Goal: Transaction & Acquisition: Purchase product/service

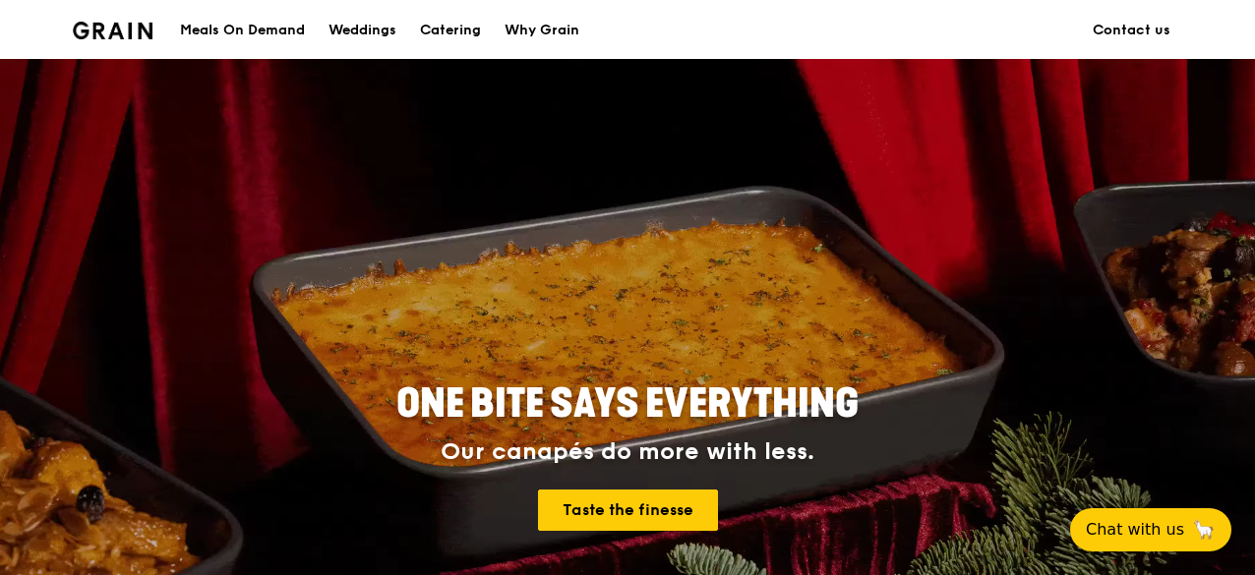
scroll to position [197, 0]
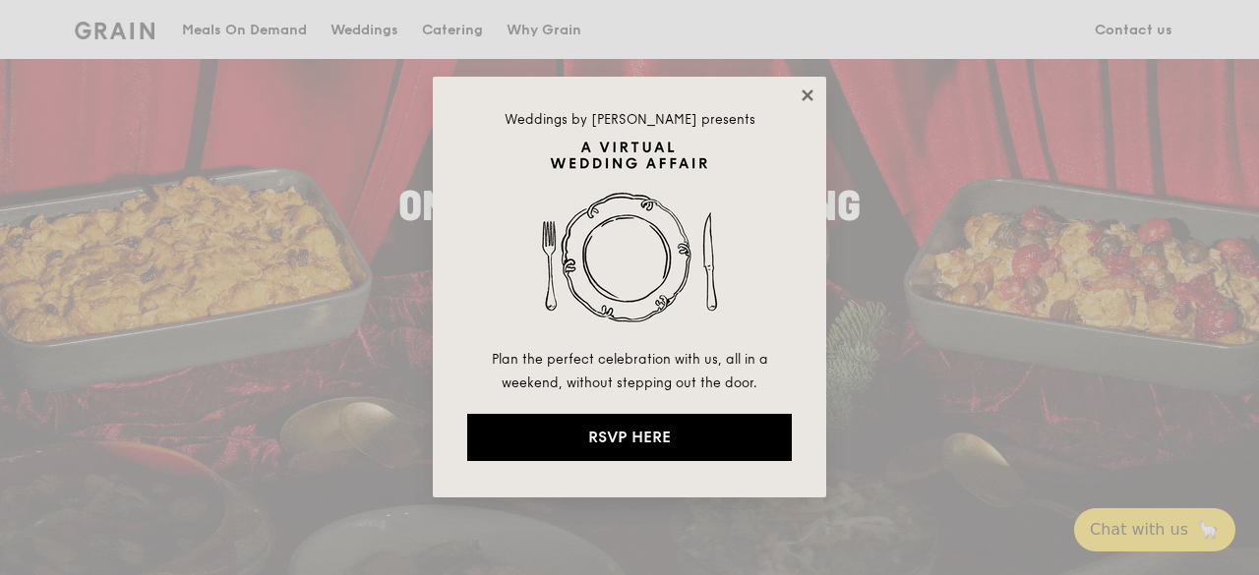
click at [810, 91] on icon at bounding box center [807, 94] width 11 height 11
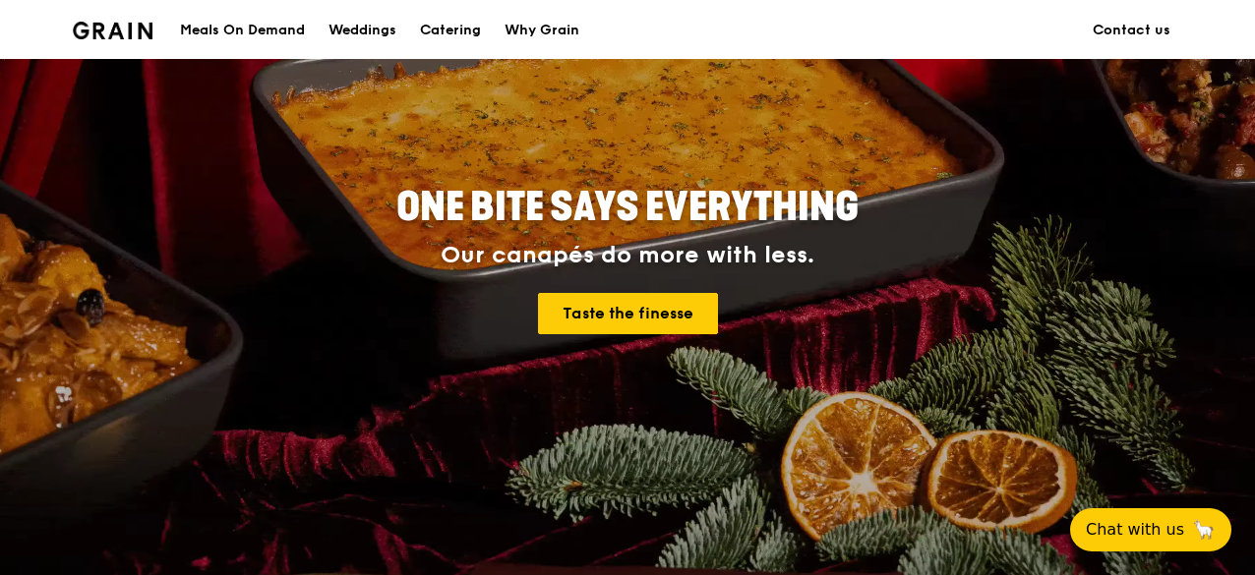
click at [268, 30] on div "Meals On Demand" at bounding box center [242, 30] width 125 height 59
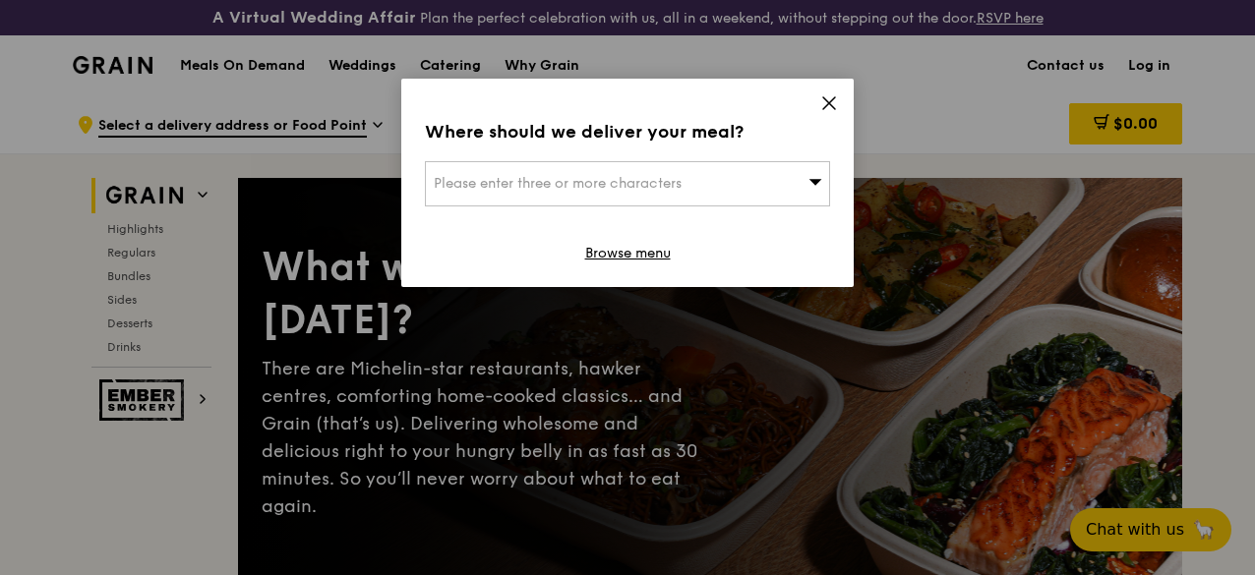
click at [672, 200] on div "Please enter three or more characters" at bounding box center [627, 183] width 405 height 45
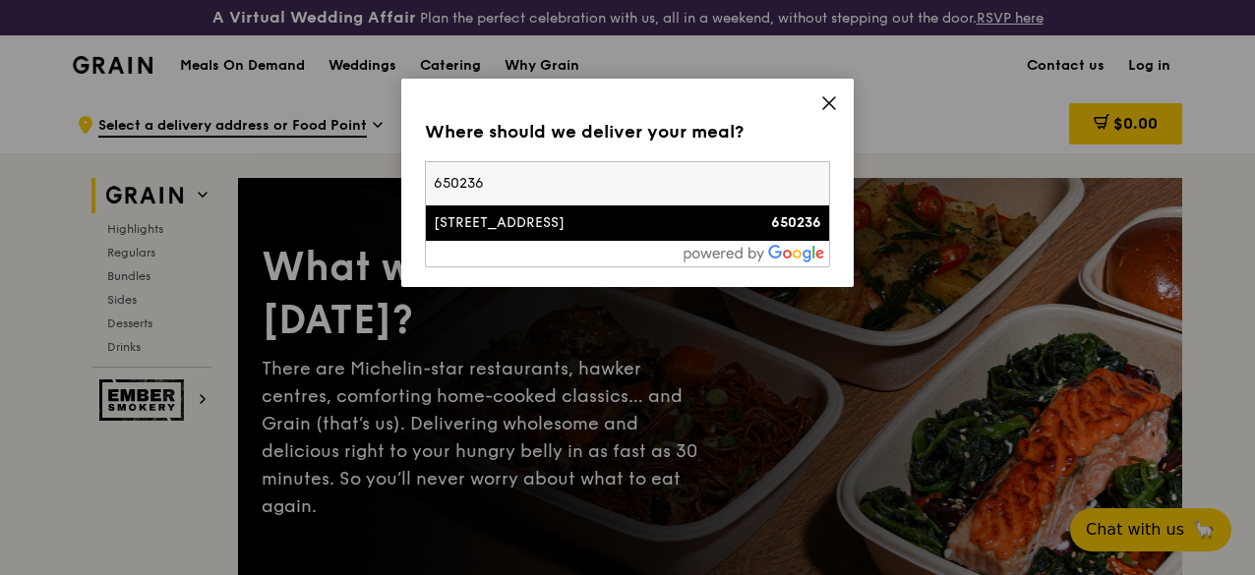
type input "650236"
click at [643, 208] on li "[STREET_ADDRESS] 650236" at bounding box center [627, 223] width 403 height 35
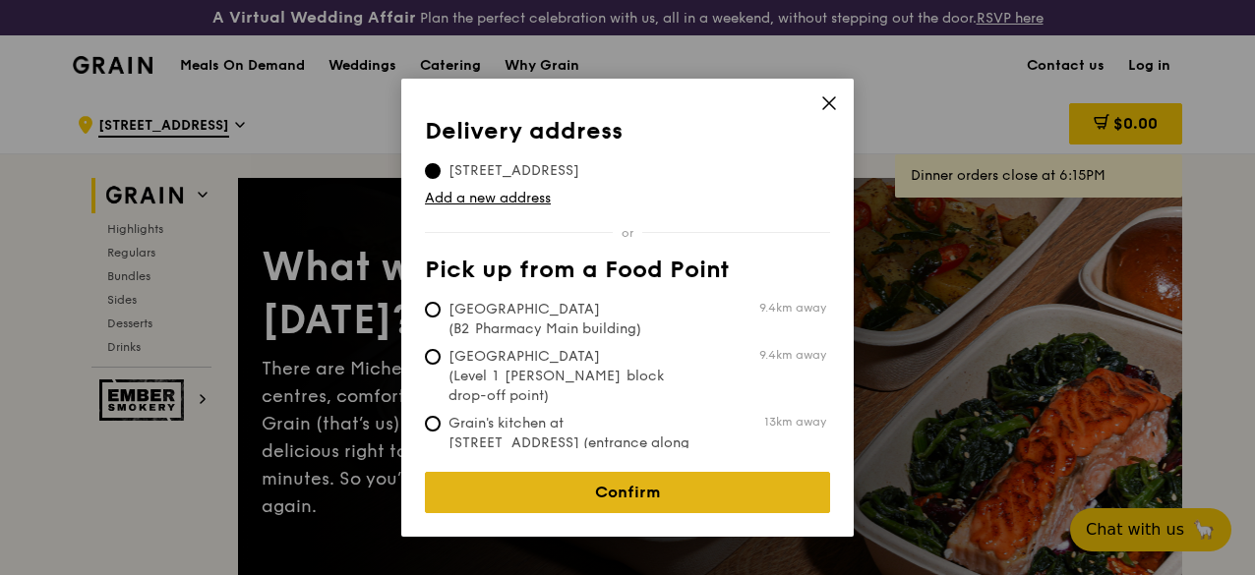
click at [571, 476] on link "Confirm" at bounding box center [627, 492] width 405 height 41
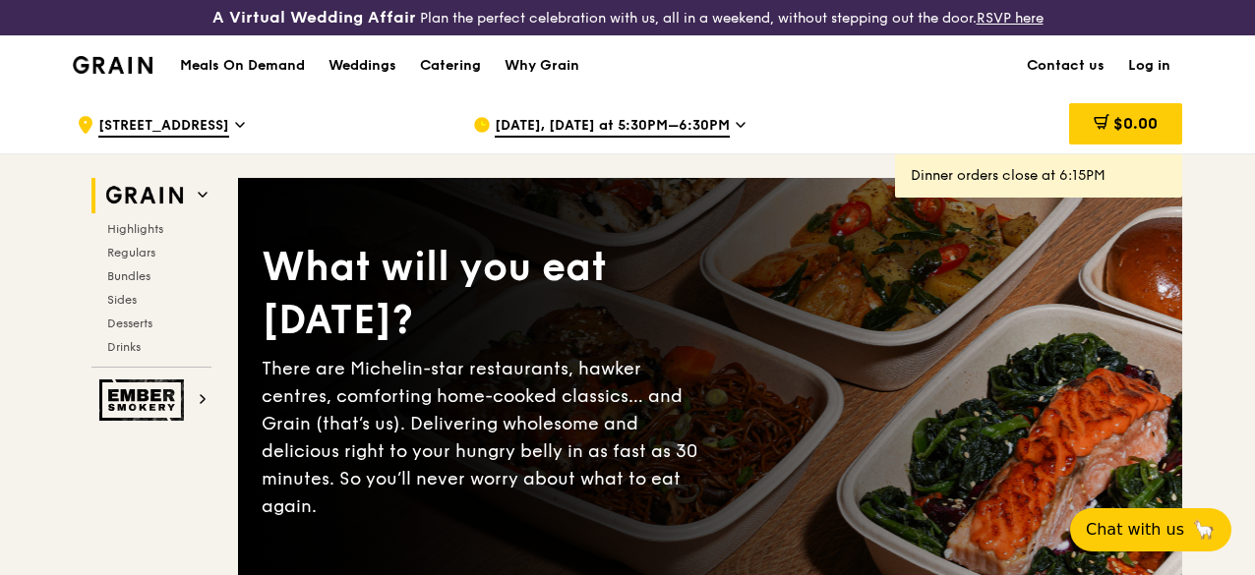
click at [724, 134] on div "[DATE], [DATE] at 5:30PM–6:30PM" at bounding box center [655, 124] width 365 height 59
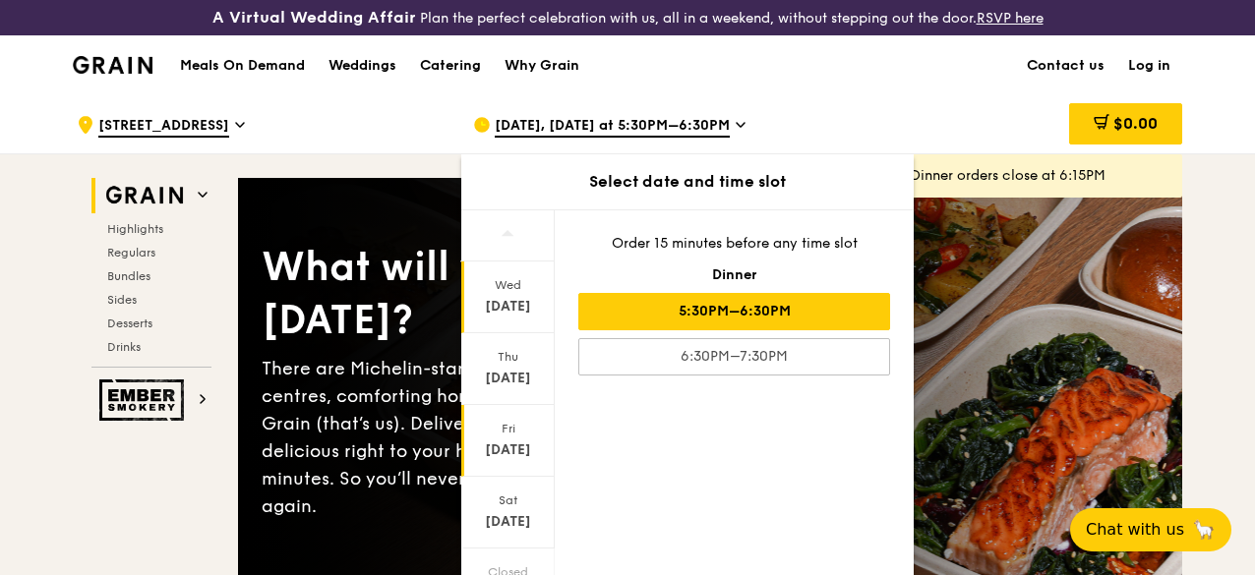
click at [509, 460] on div "[DATE]" at bounding box center [508, 451] width 88 height 20
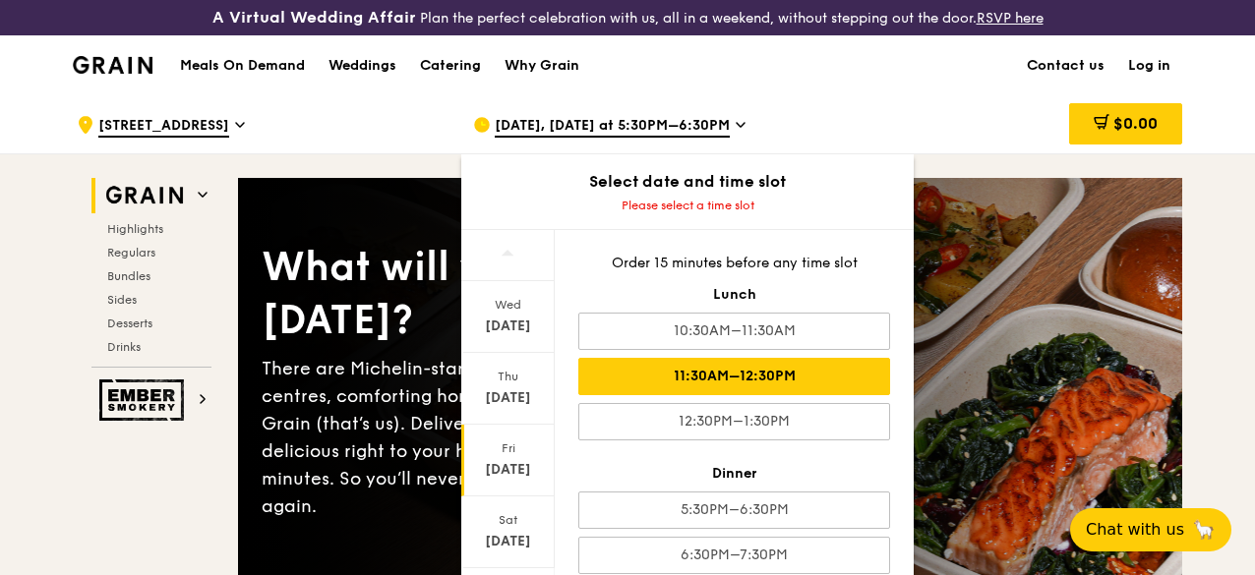
click at [691, 395] on div "11:30AM–12:30PM" at bounding box center [734, 376] width 312 height 37
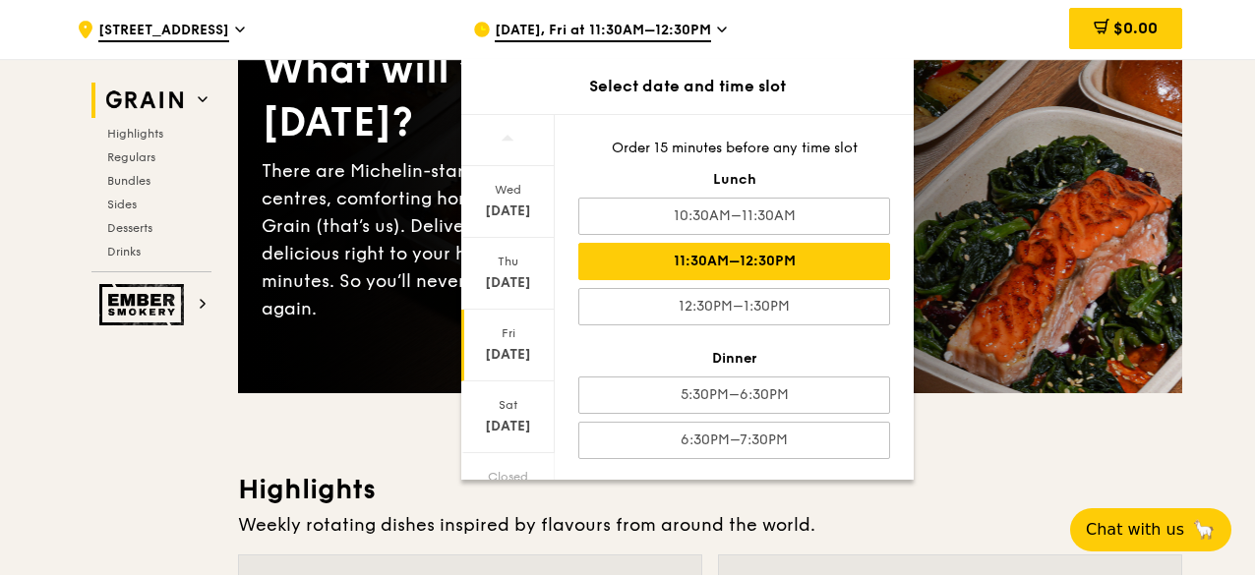
scroll to position [295, 0]
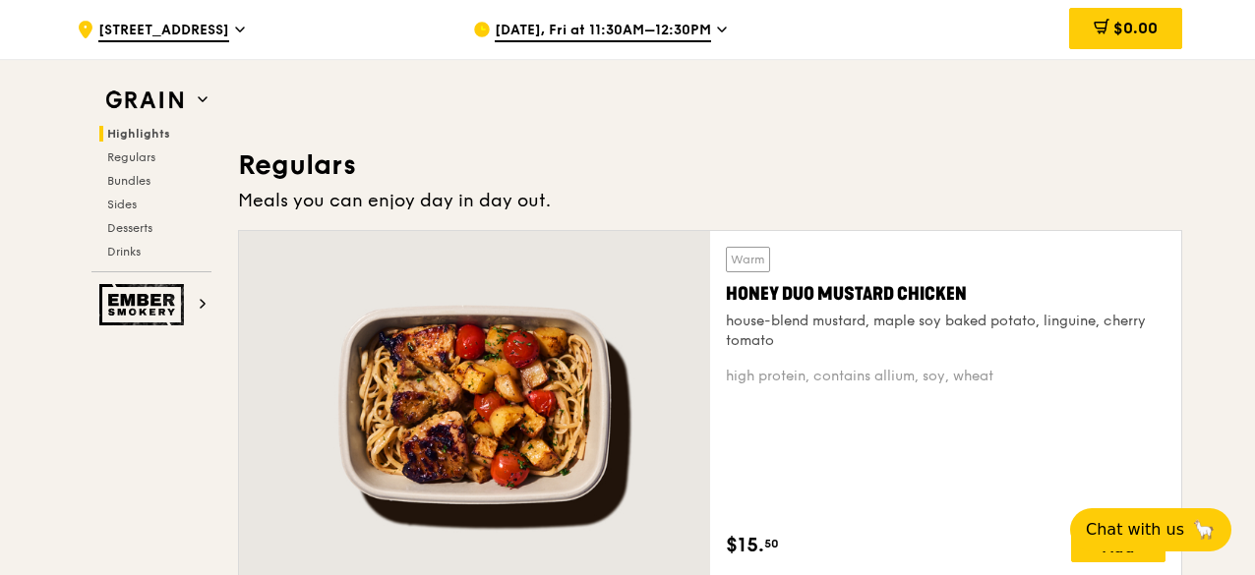
scroll to position [1377, 0]
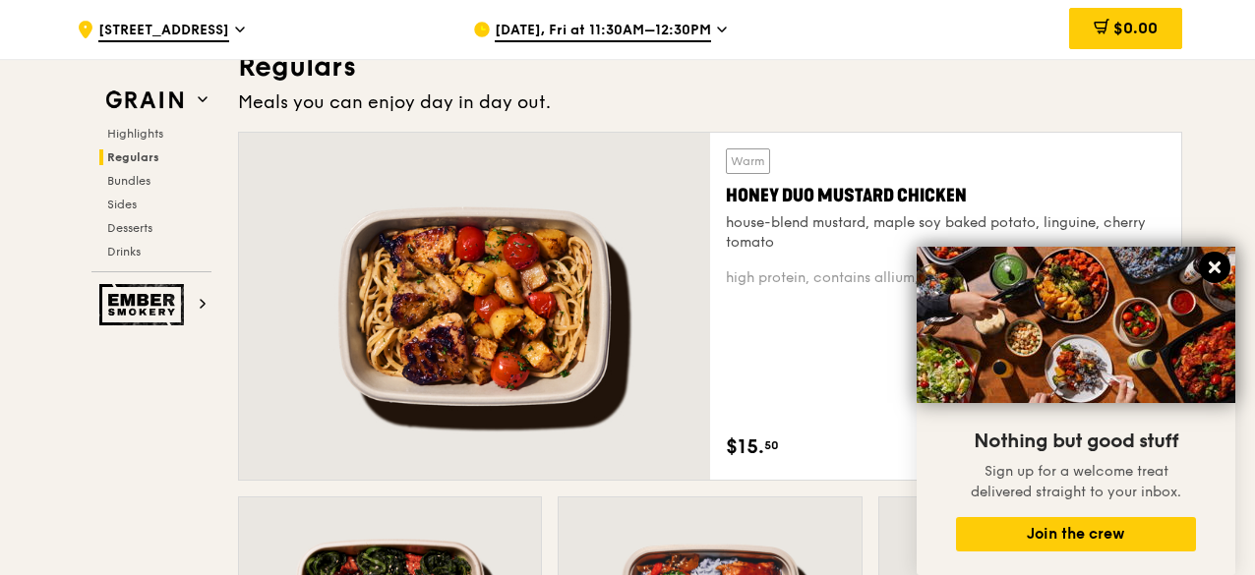
click at [1213, 260] on icon at bounding box center [1215, 268] width 18 height 18
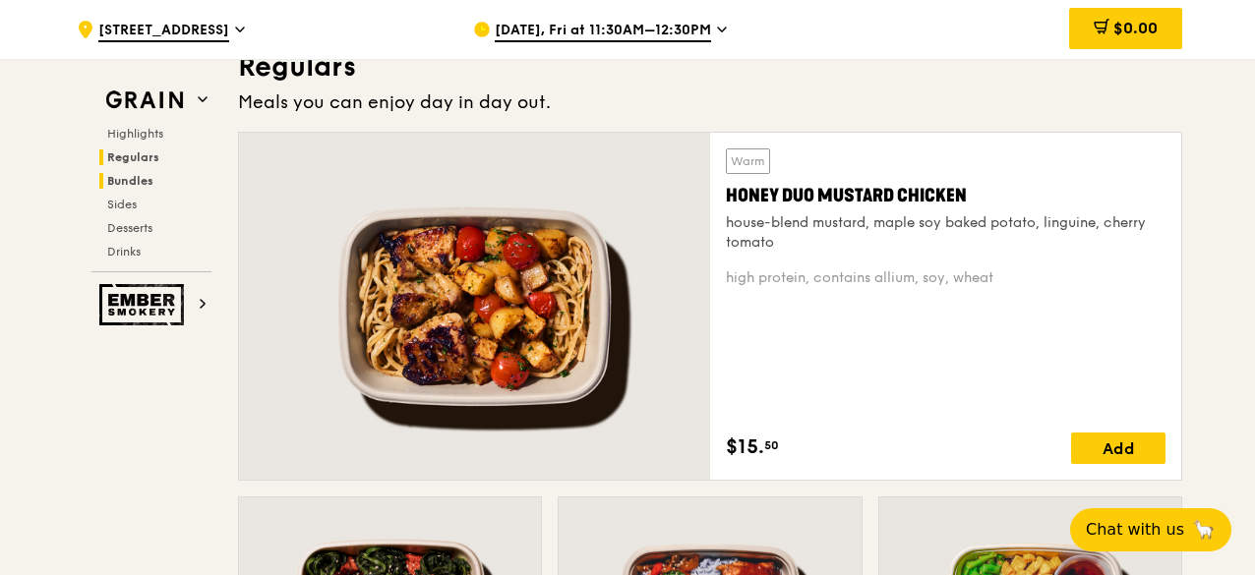
click at [130, 176] on span "Bundles" at bounding box center [130, 181] width 46 height 14
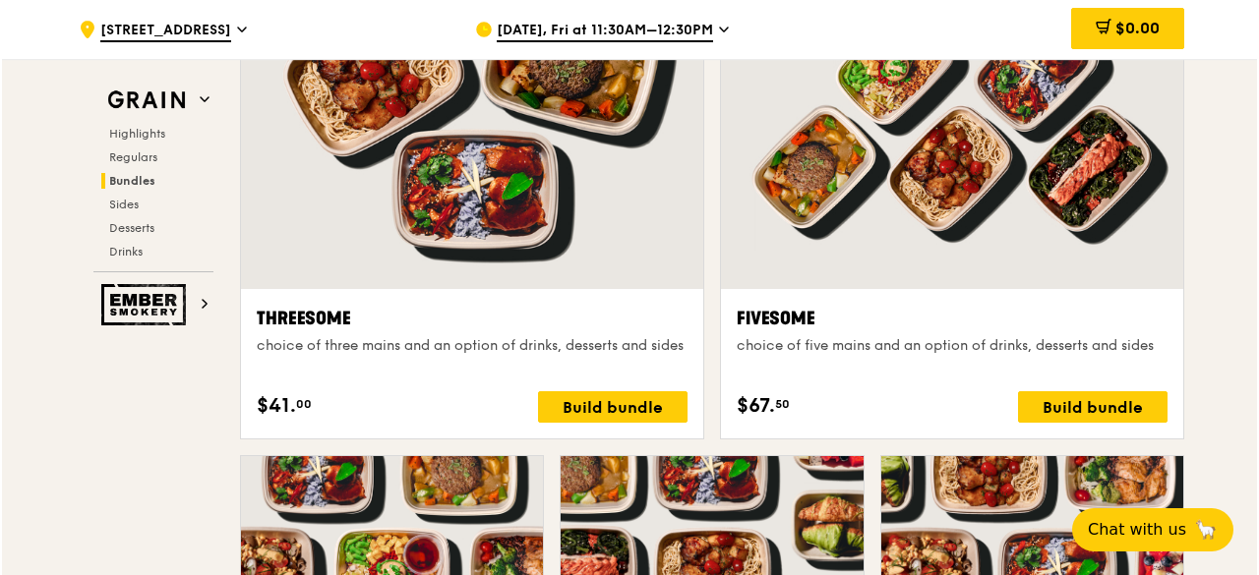
scroll to position [3490, 0]
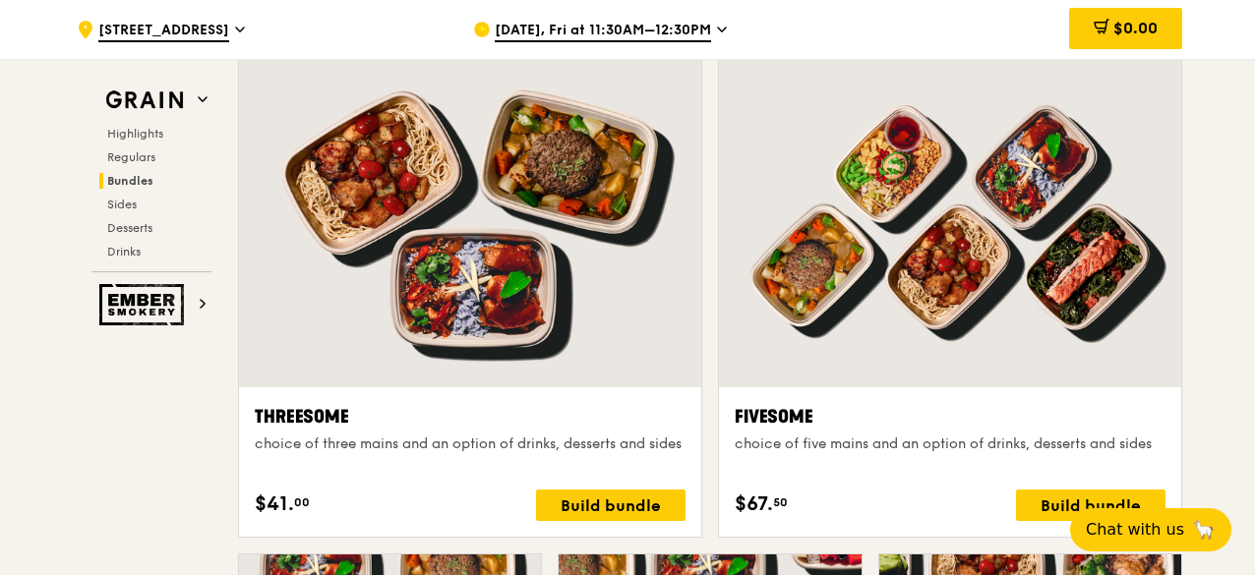
click at [958, 303] on div at bounding box center [950, 216] width 462 height 341
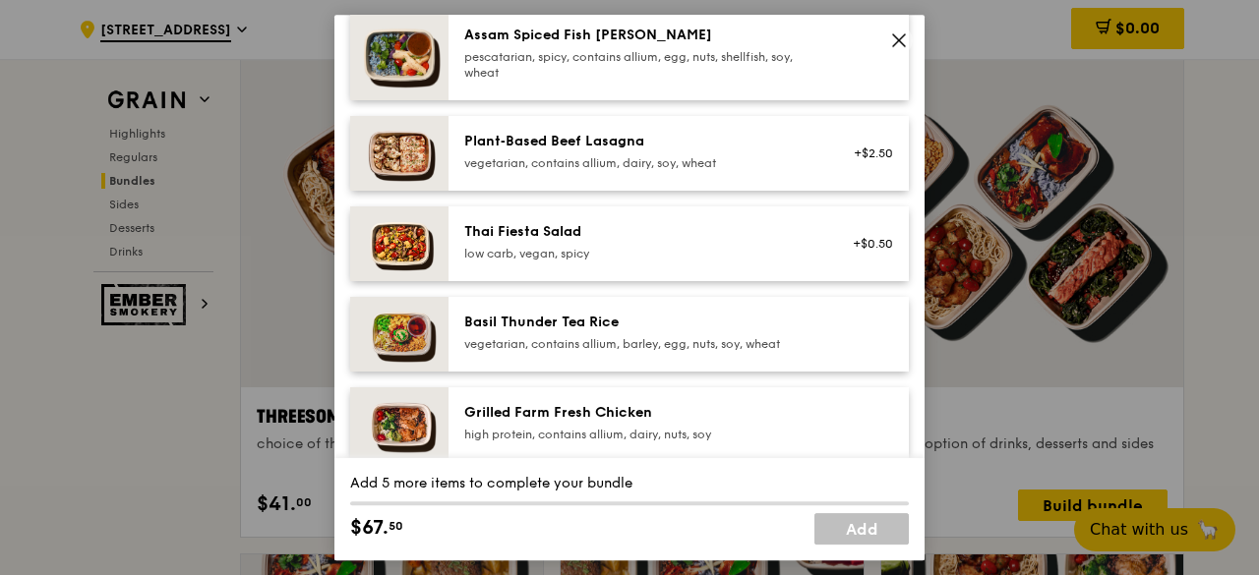
scroll to position [295, 0]
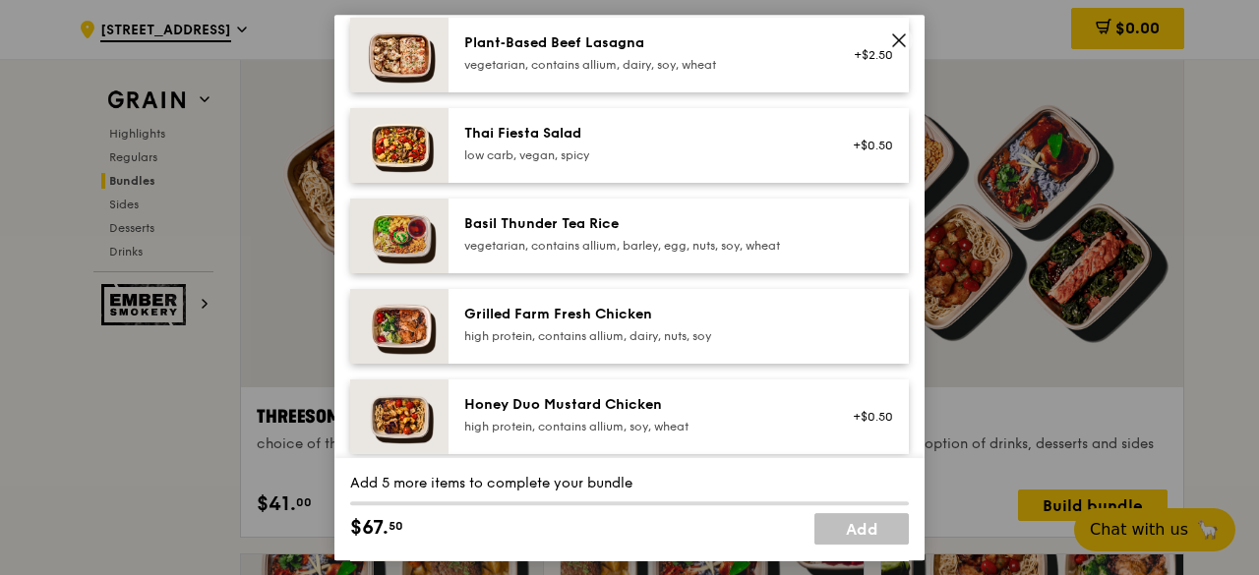
click at [673, 326] on div "Grilled Farm Fresh Chicken high protein, contains allium, dairy, nuts, soy" at bounding box center [640, 324] width 353 height 39
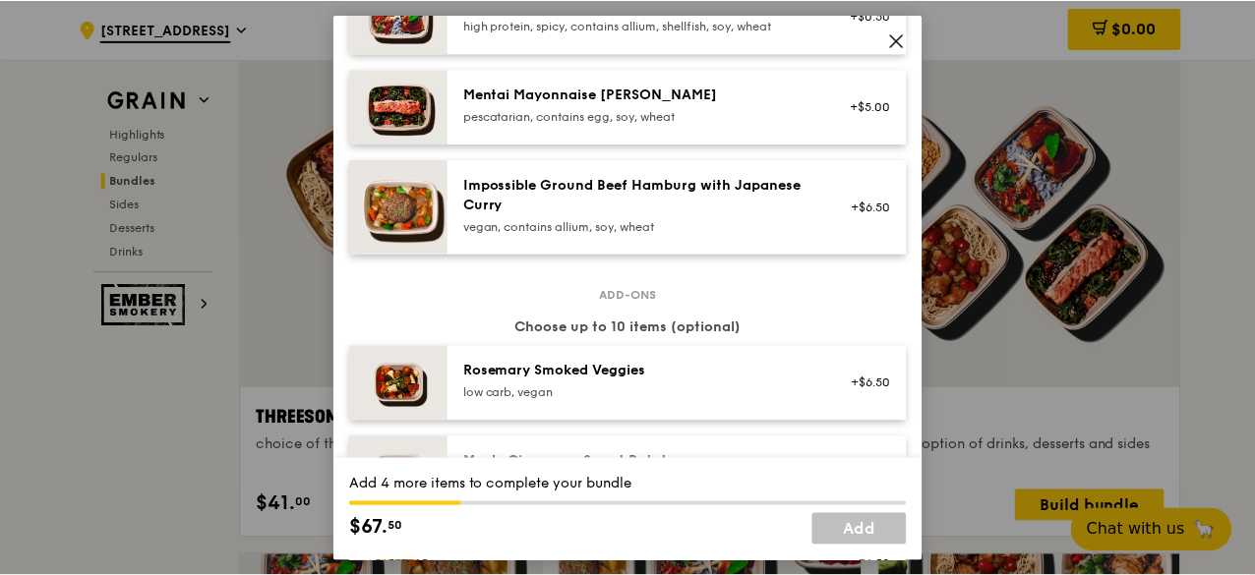
scroll to position [984, 0]
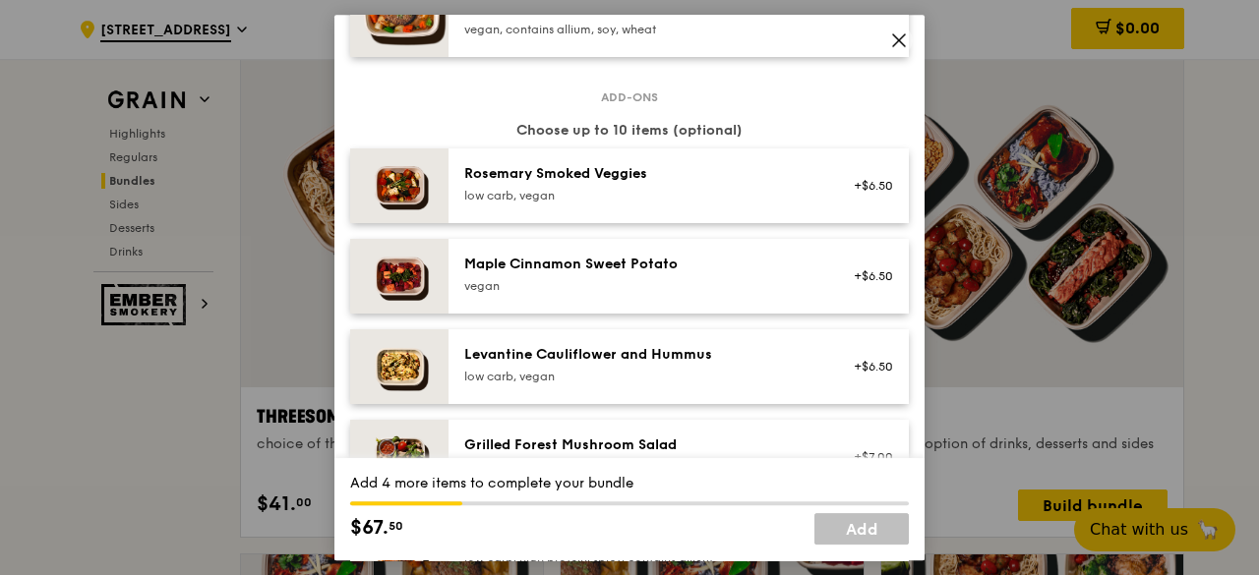
click at [897, 38] on icon at bounding box center [899, 40] width 12 height 12
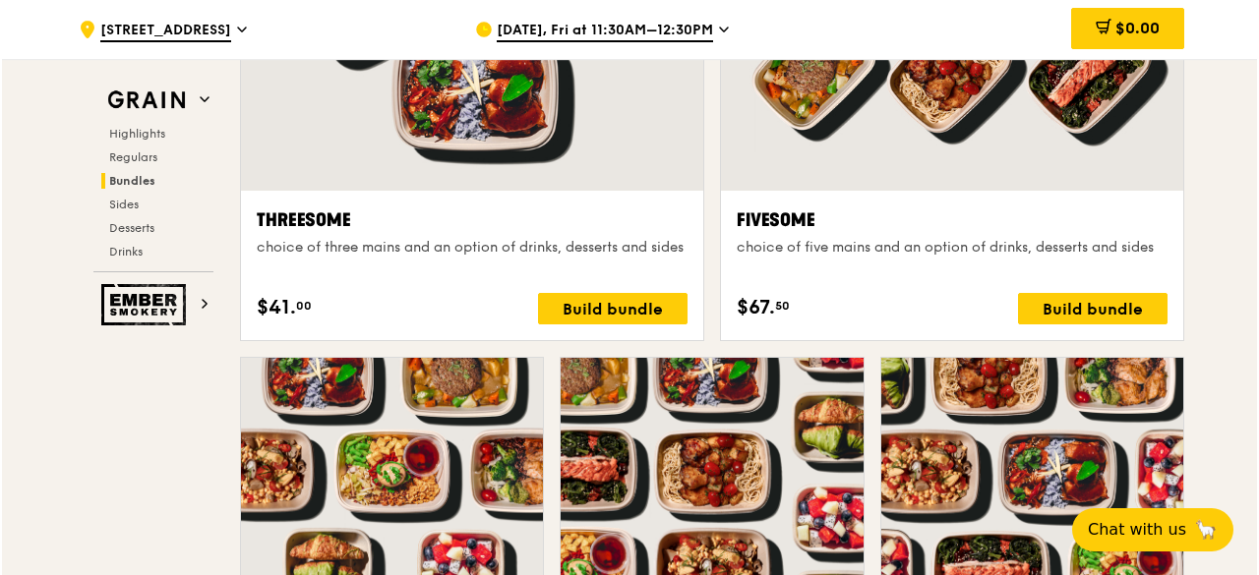
scroll to position [3883, 0]
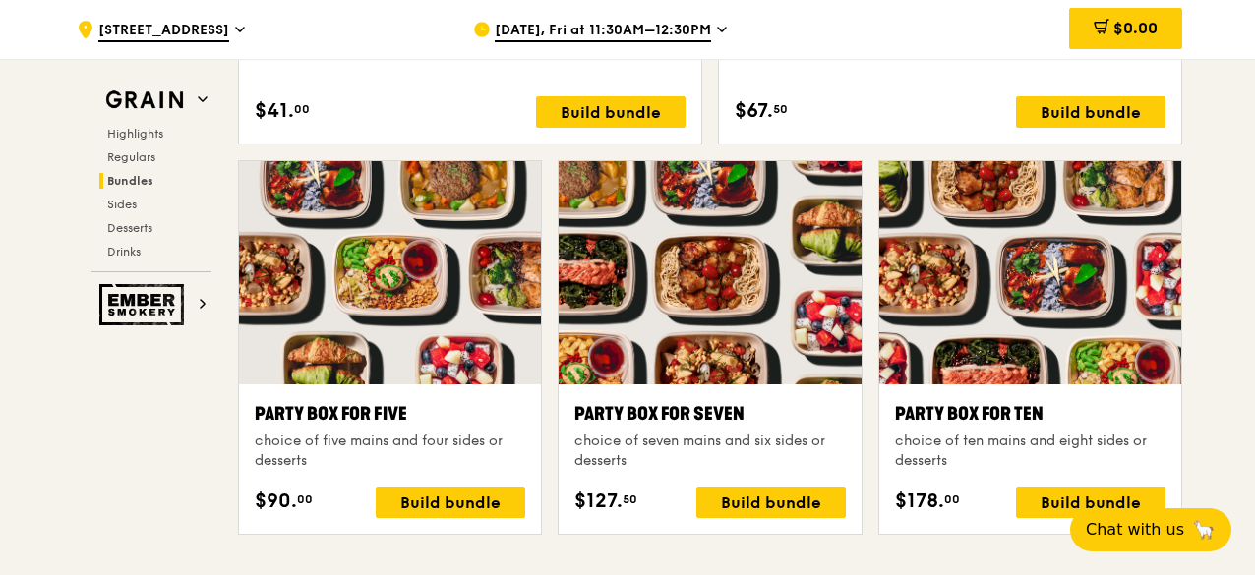
click at [390, 296] on div at bounding box center [390, 272] width 302 height 223
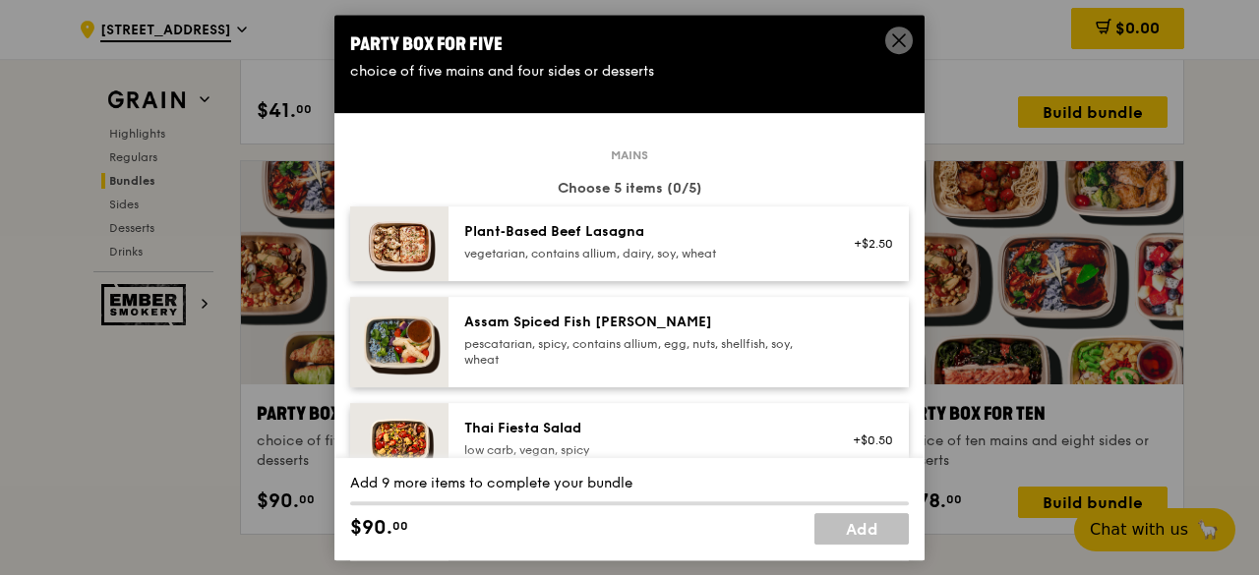
click at [596, 342] on div "pescatarian, spicy, contains allium, egg, nuts, shellfish, soy, wheat" at bounding box center [640, 351] width 353 height 31
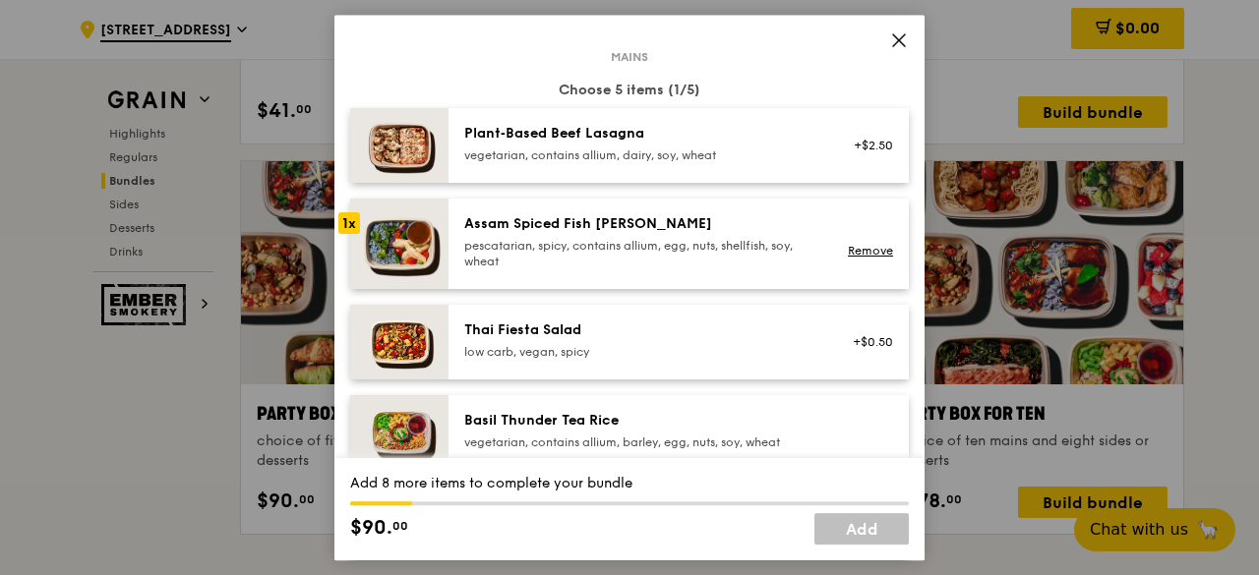
click at [596, 342] on div "Thai Fiesta Salad low carb, vegan, spicy" at bounding box center [640, 340] width 353 height 39
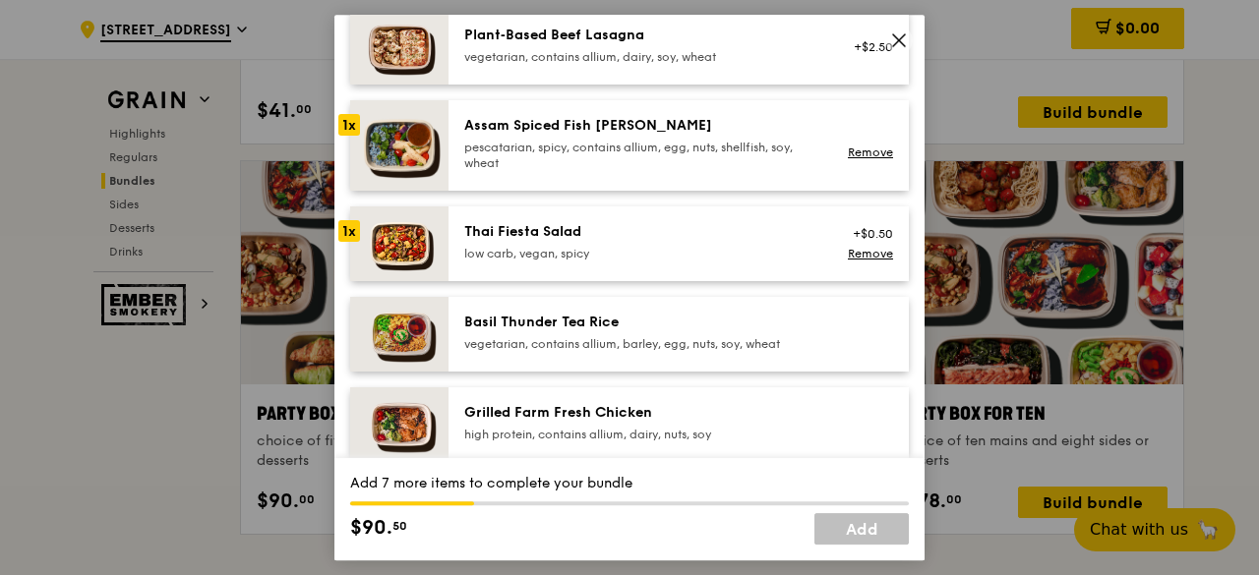
click at [606, 328] on div "Basil Thunder Tea Rice" at bounding box center [640, 323] width 353 height 20
click at [600, 407] on div "Grilled Farm Fresh Chicken" at bounding box center [640, 413] width 353 height 20
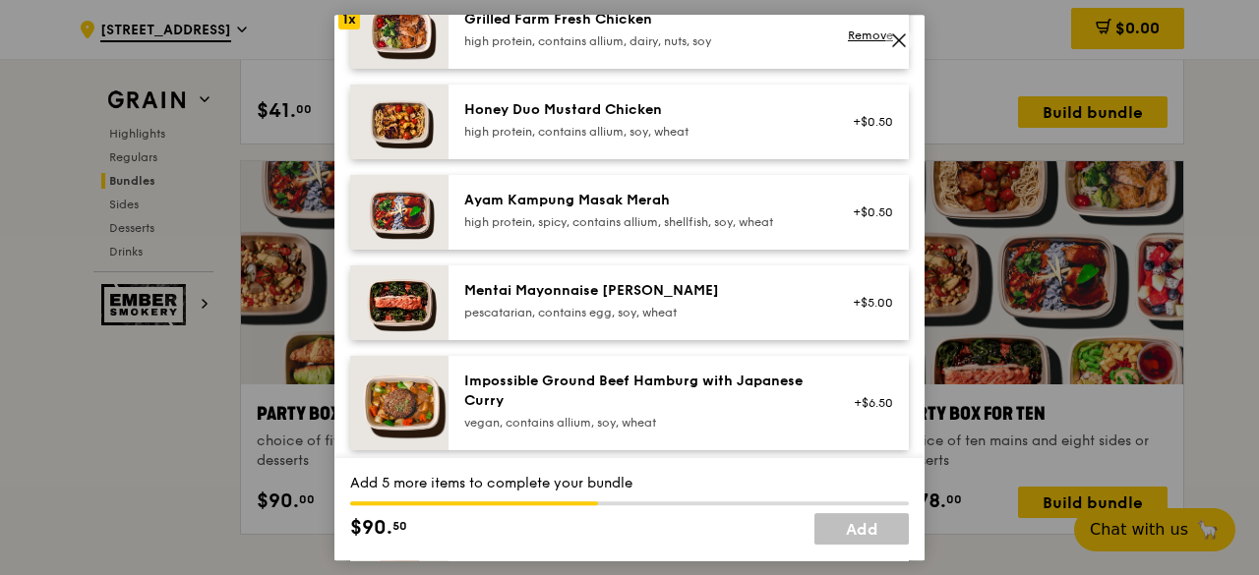
scroll to position [688, 0]
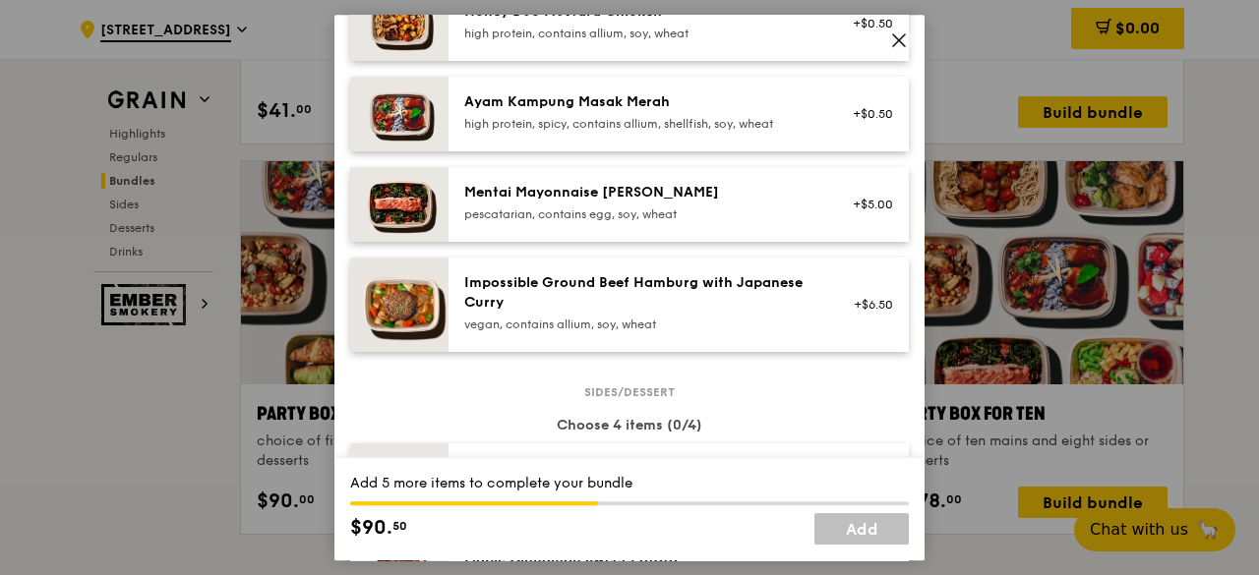
click at [687, 119] on div "high protein, spicy, contains allium, shellfish, soy, wheat" at bounding box center [640, 124] width 353 height 16
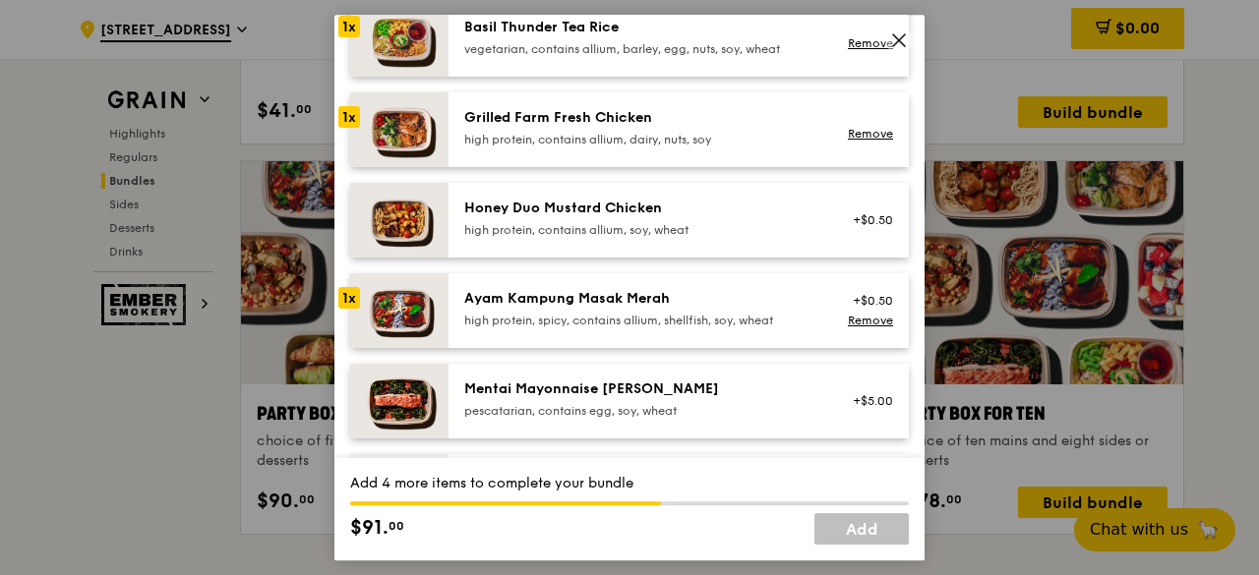
scroll to position [393, 0]
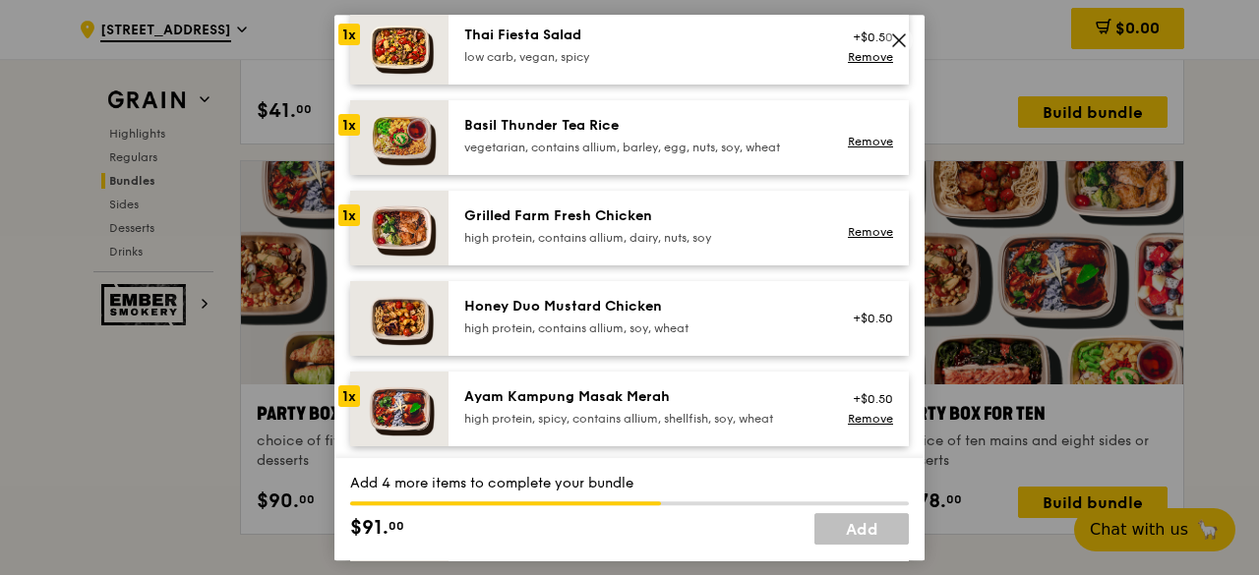
click at [541, 213] on div "Grilled Farm Fresh Chicken" at bounding box center [640, 217] width 353 height 20
click at [352, 212] on div "1x" at bounding box center [349, 216] width 22 height 22
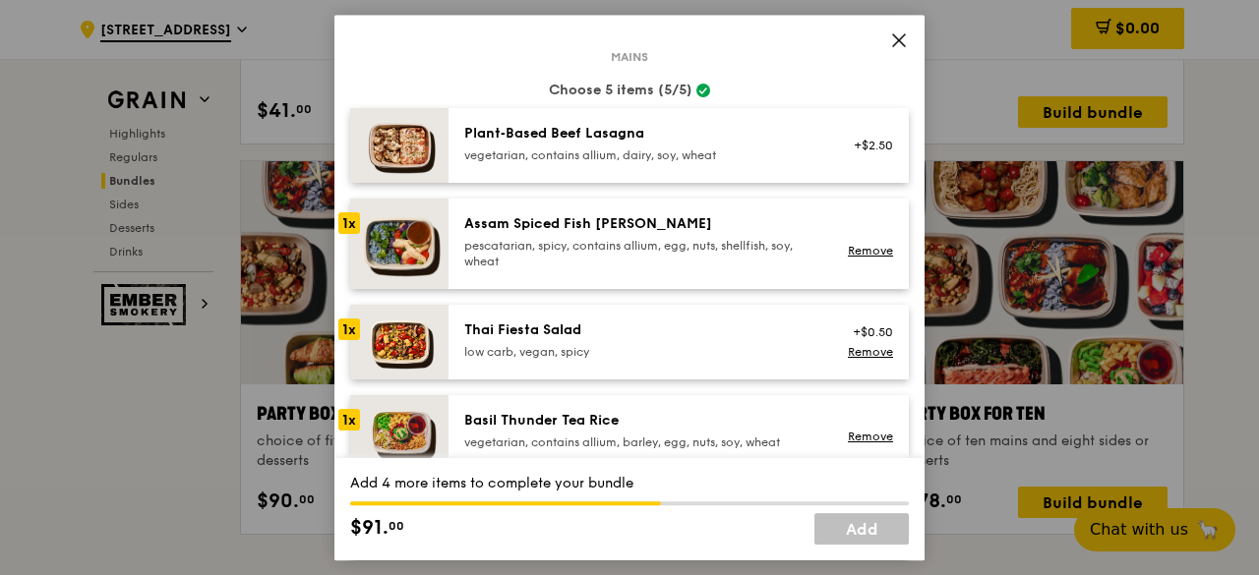
scroll to position [0, 0]
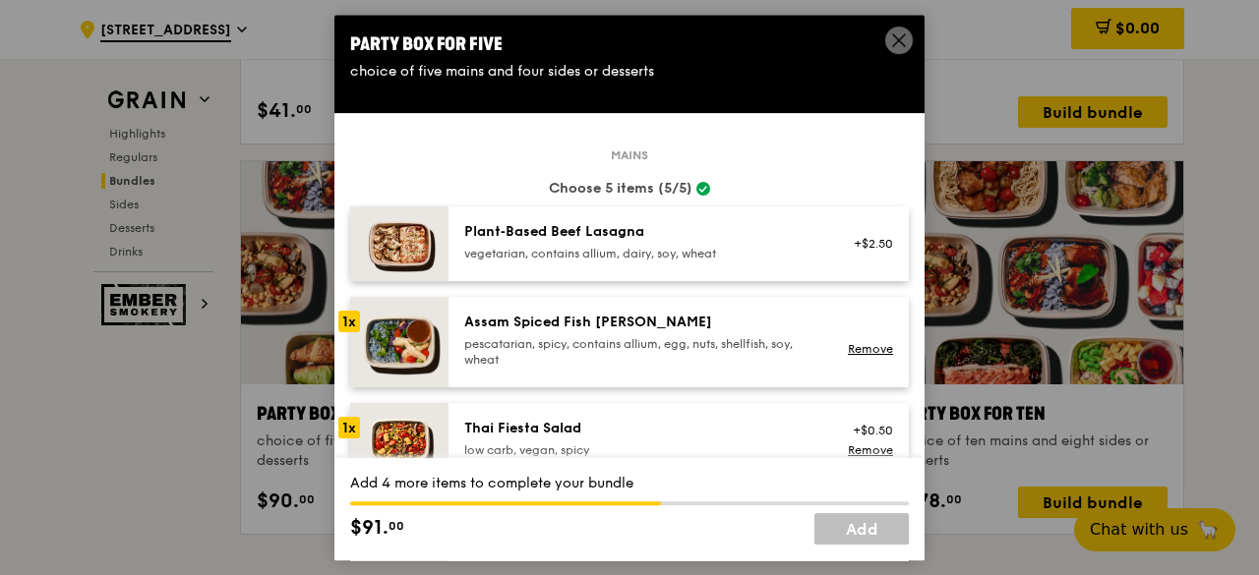
click at [590, 239] on div "Plant‑Based Beef Lasagna" at bounding box center [640, 232] width 353 height 20
click at [395, 249] on img at bounding box center [399, 244] width 98 height 75
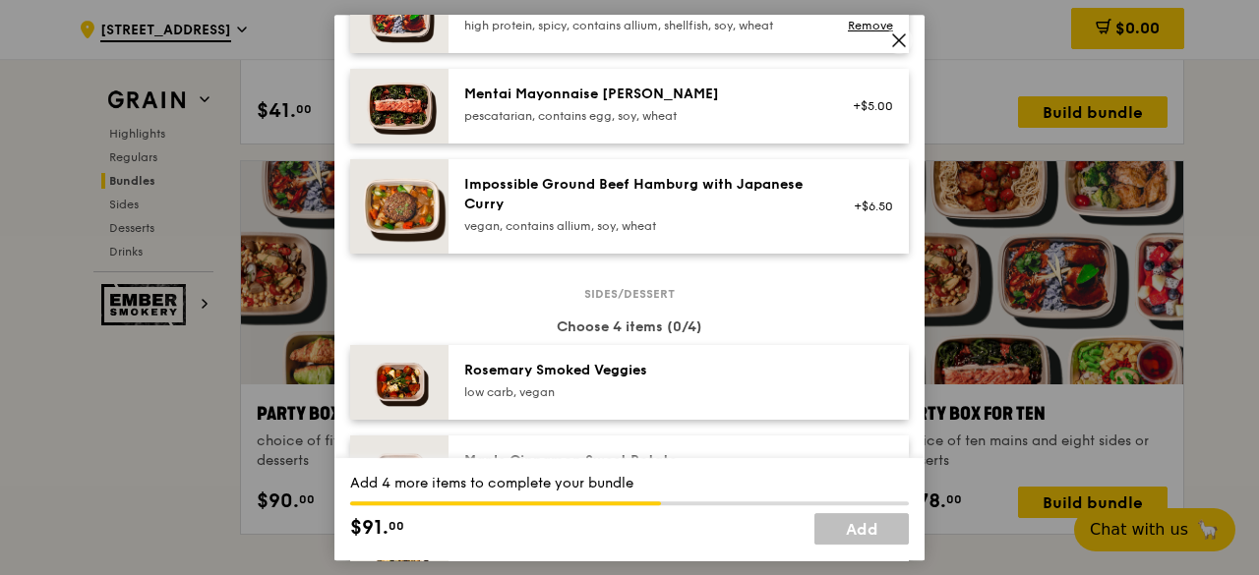
scroll to position [885, 0]
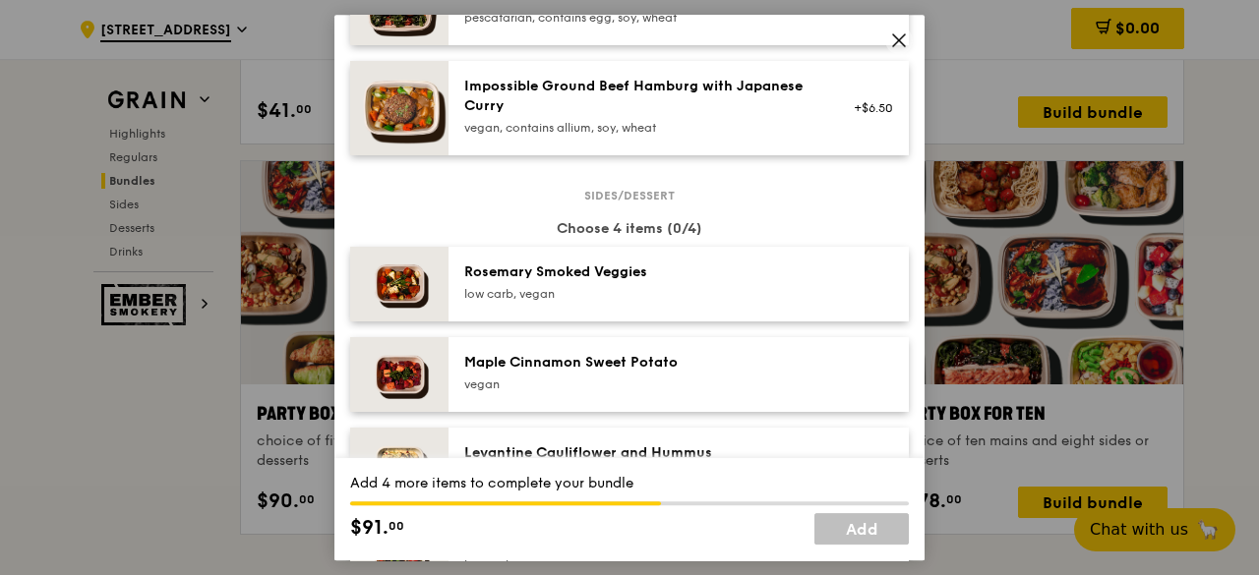
click at [734, 267] on div "Rosemary Smoked Veggies" at bounding box center [640, 273] width 353 height 20
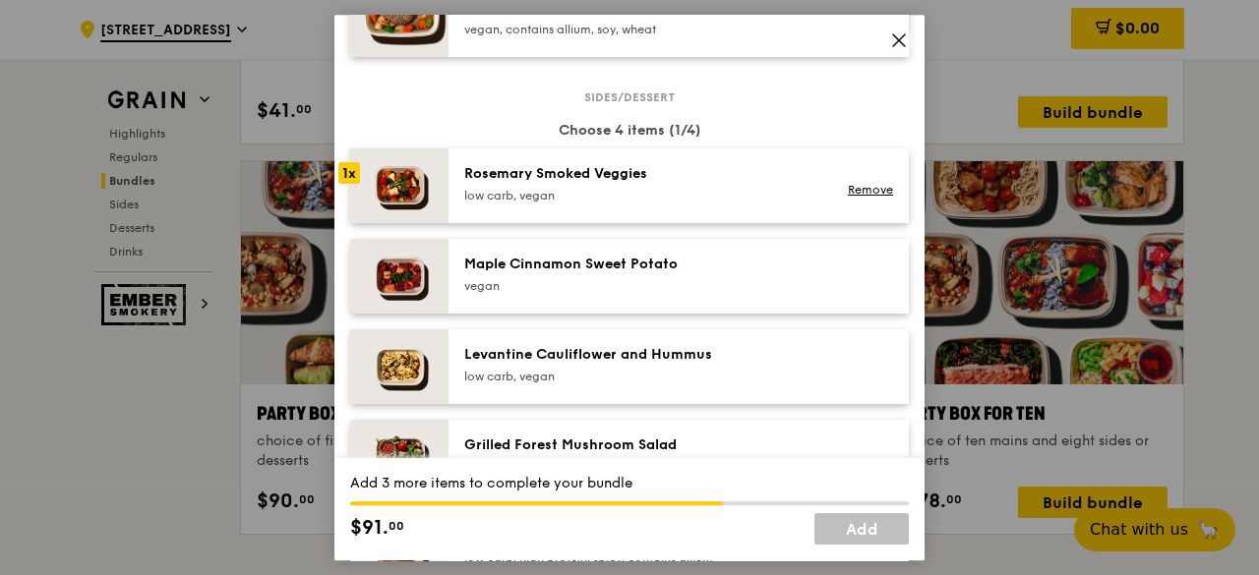
click at [725, 273] on div "Maple Cinnamon Sweet Potato [GEOGRAPHIC_DATA]" at bounding box center [640, 274] width 353 height 39
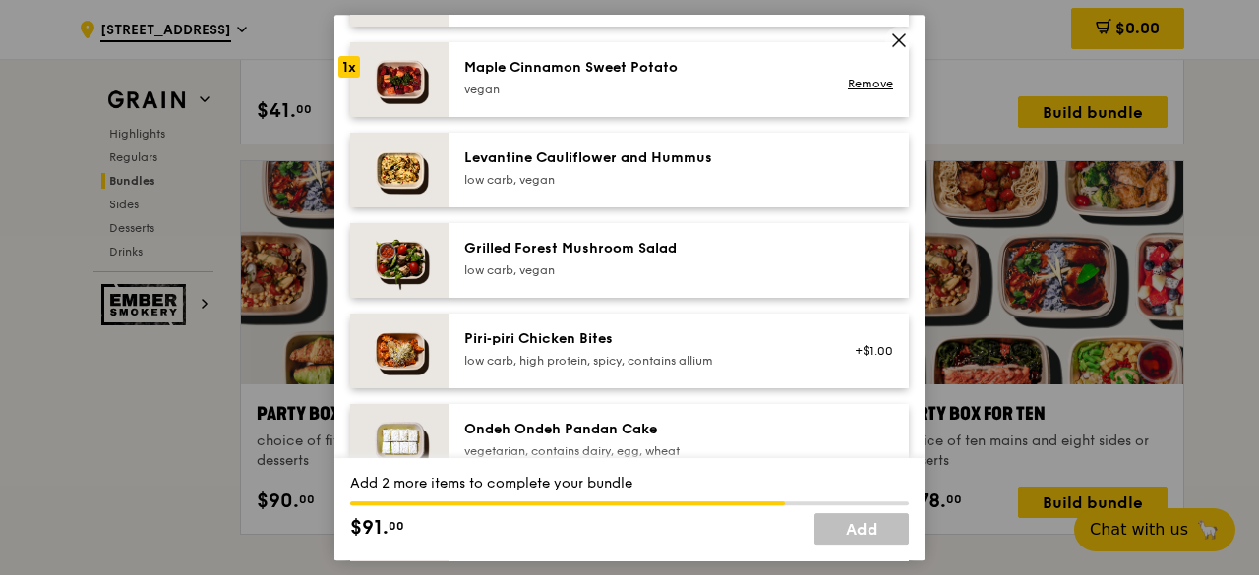
scroll to position [1279, 0]
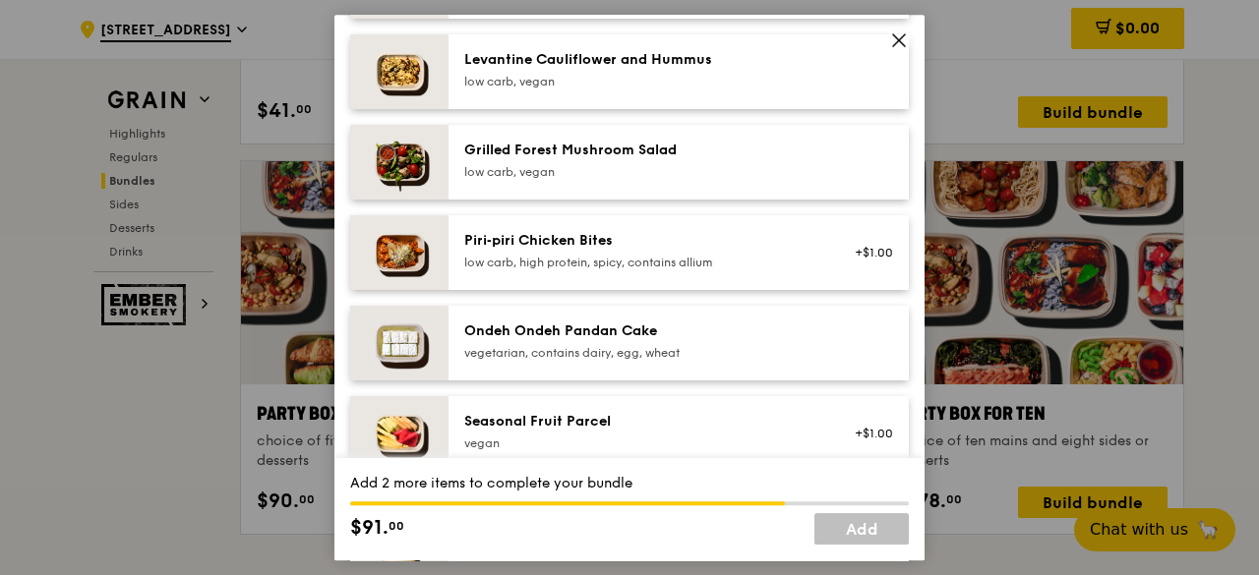
click at [730, 328] on div "Ondeh Ondeh Pandan Cake" at bounding box center [640, 332] width 353 height 20
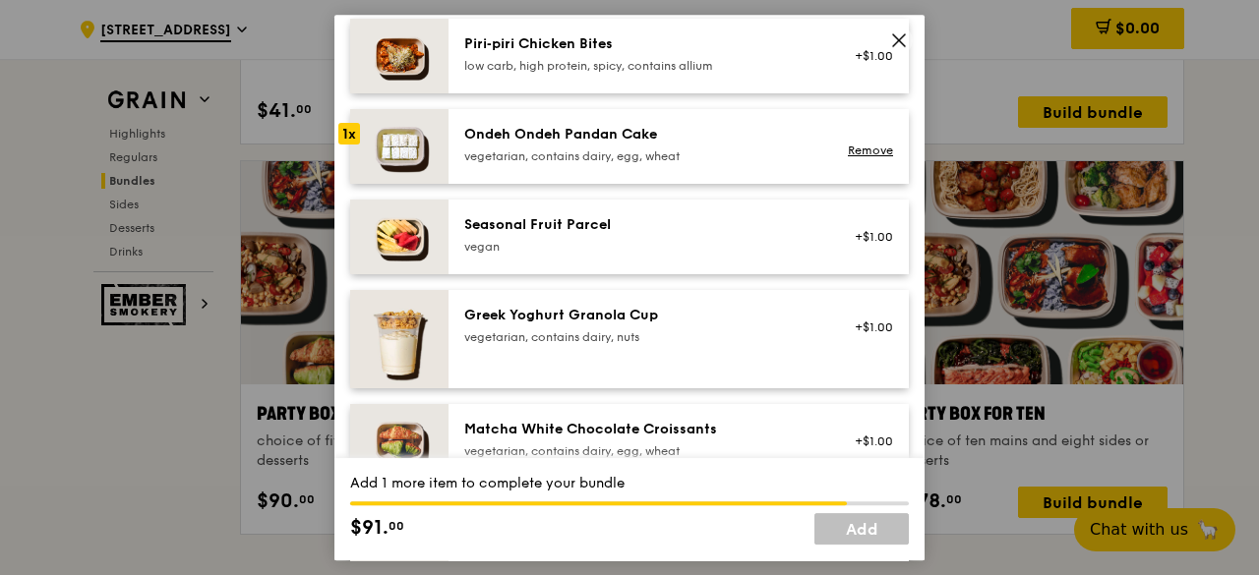
scroll to position [1574, 0]
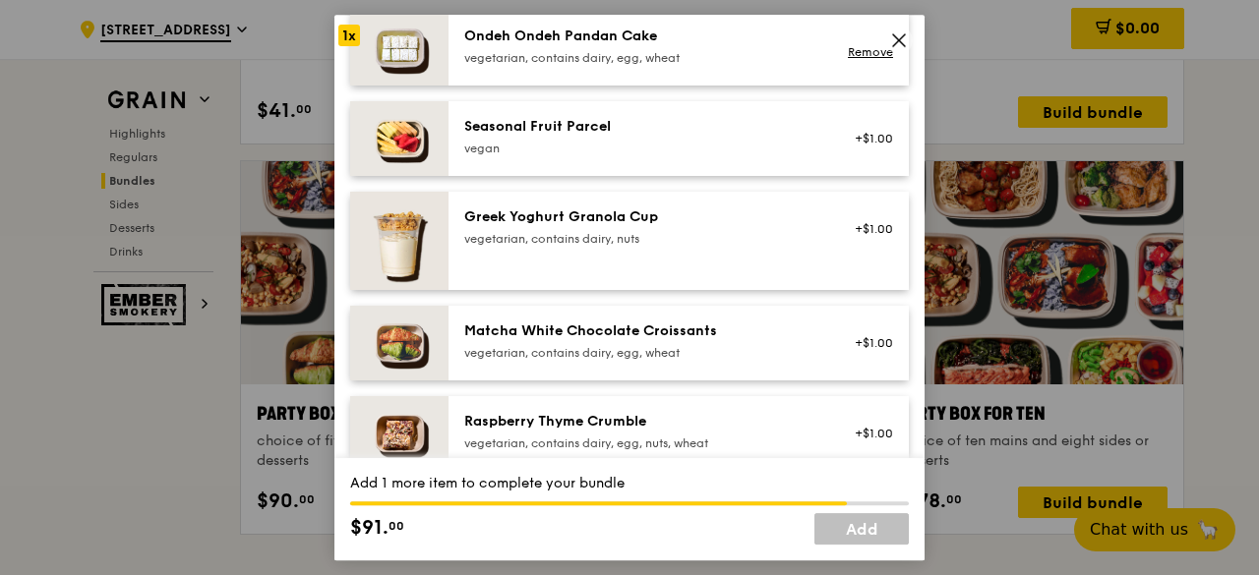
click at [726, 226] on div "Greek Yoghurt Granola Cup vegetarian, contains dairy, nuts" at bounding box center [640, 227] width 353 height 39
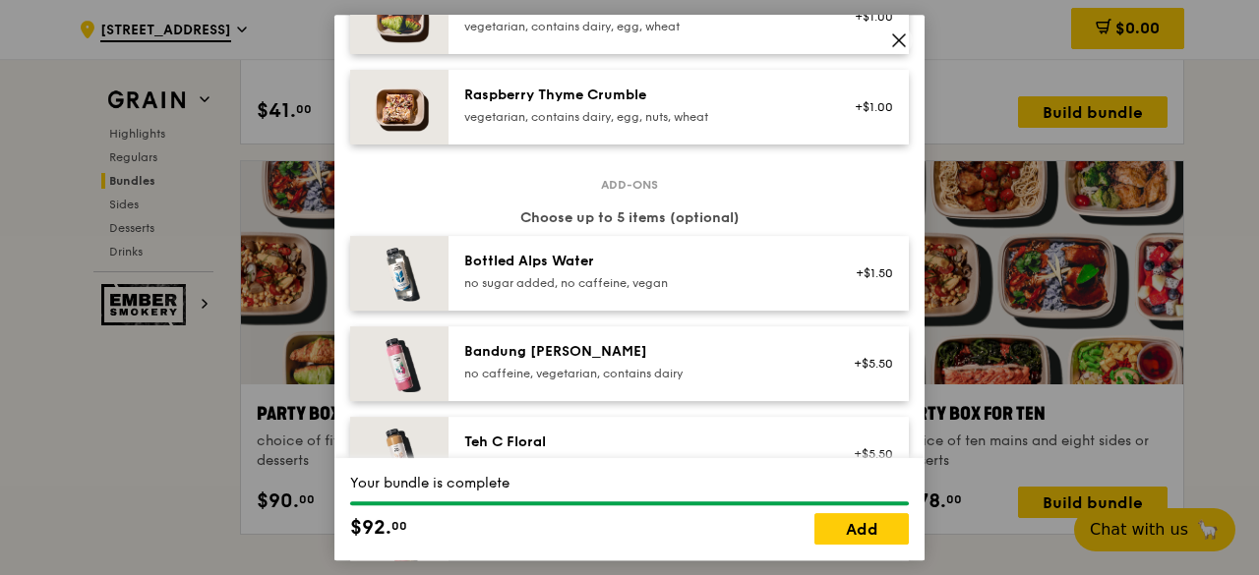
scroll to position [1408, 0]
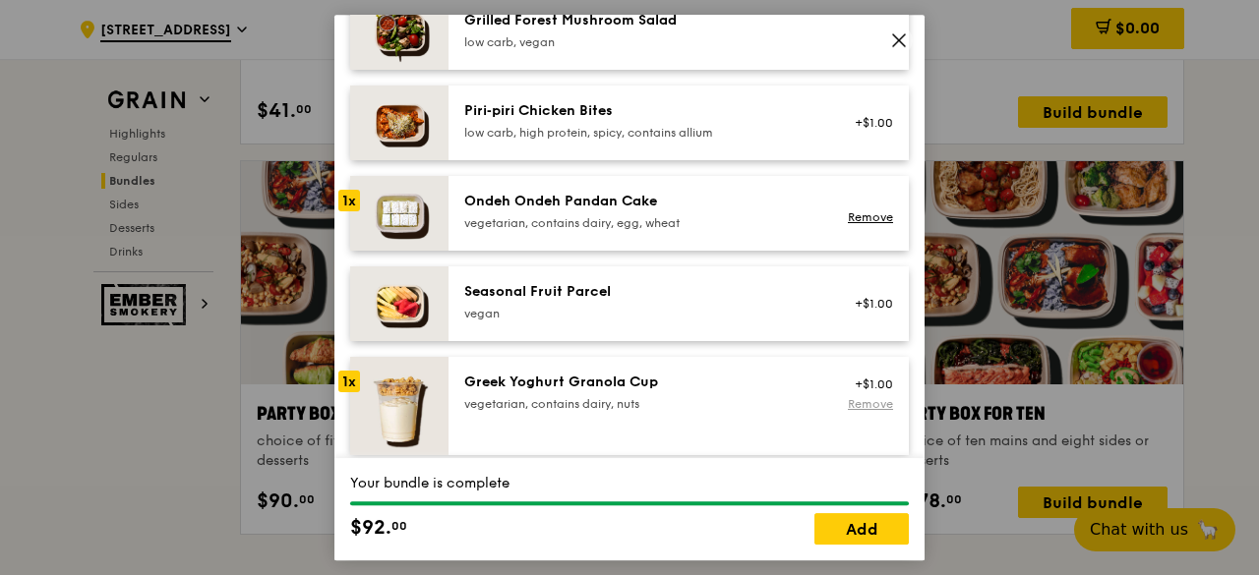
click at [857, 397] on link "Remove" at bounding box center [870, 404] width 45 height 14
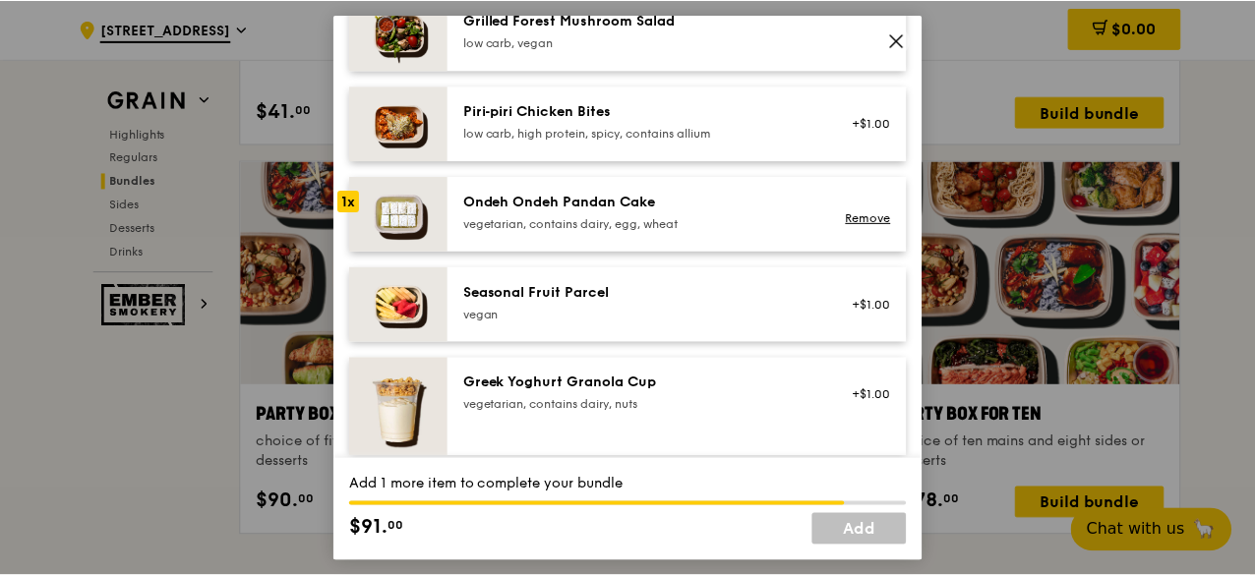
scroll to position [1605, 0]
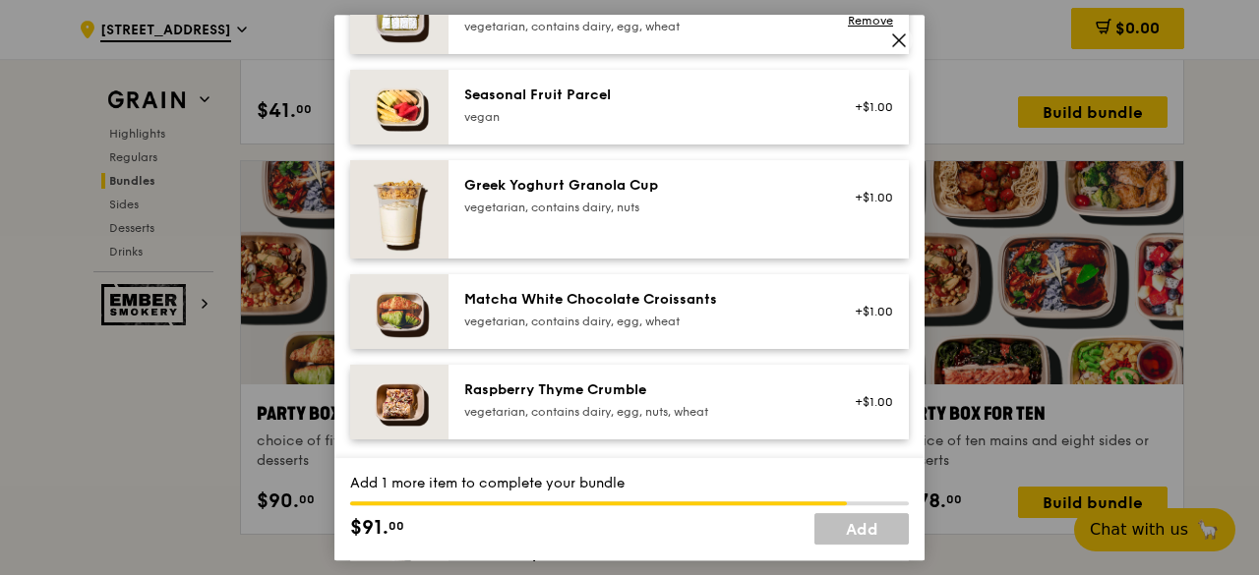
click at [864, 312] on div "+$1.00" at bounding box center [867, 312] width 52 height 16
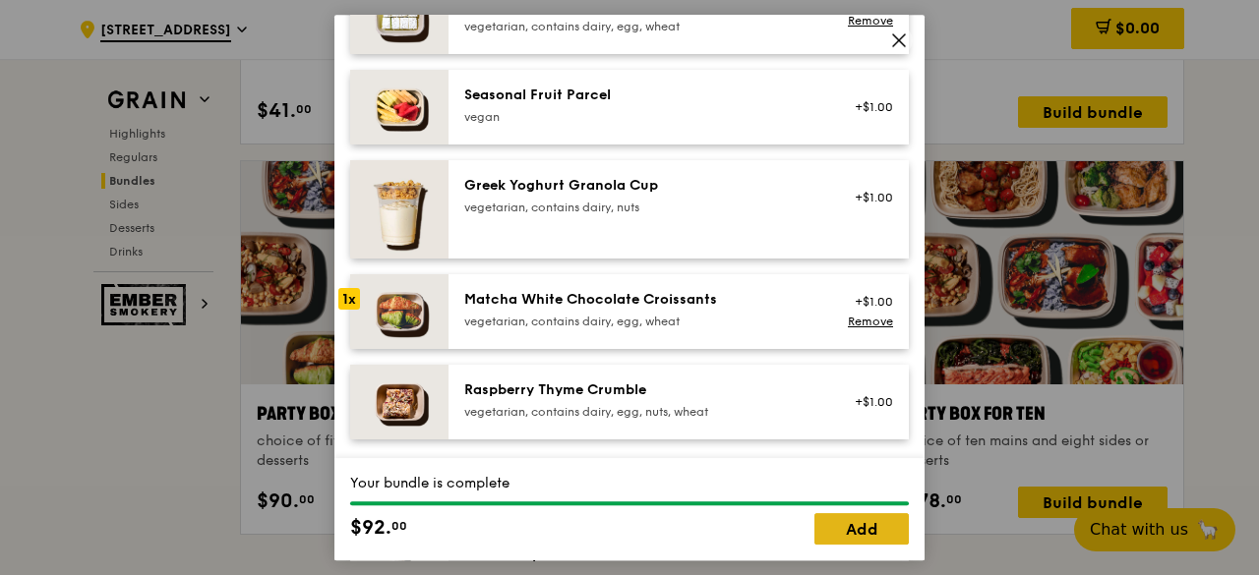
click at [865, 541] on link "Add" at bounding box center [861, 528] width 94 height 31
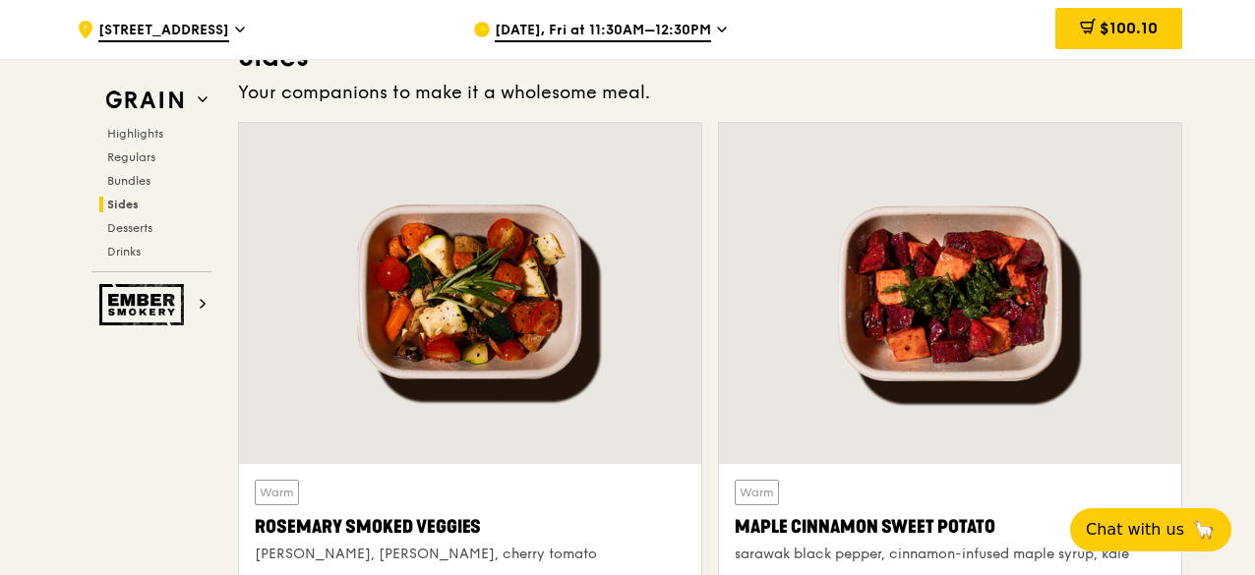
scroll to position [3981, 0]
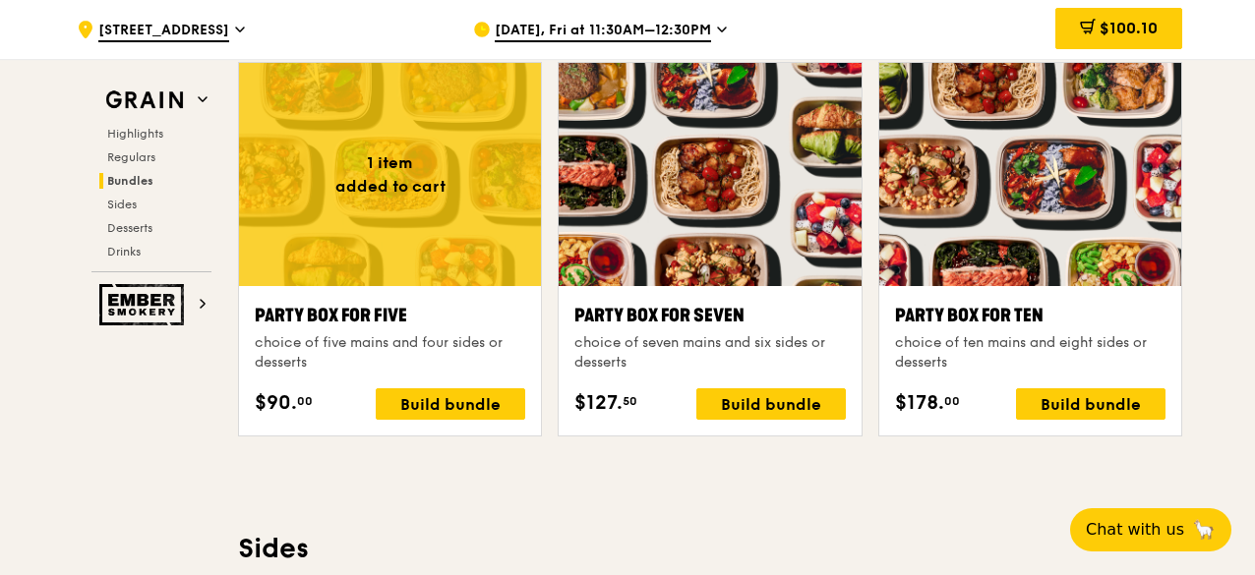
click at [124, 239] on div "Highlights Regulars Bundles Sides Desserts Drinks" at bounding box center [151, 193] width 120 height 134
click at [130, 224] on span "Desserts" at bounding box center [132, 228] width 50 height 14
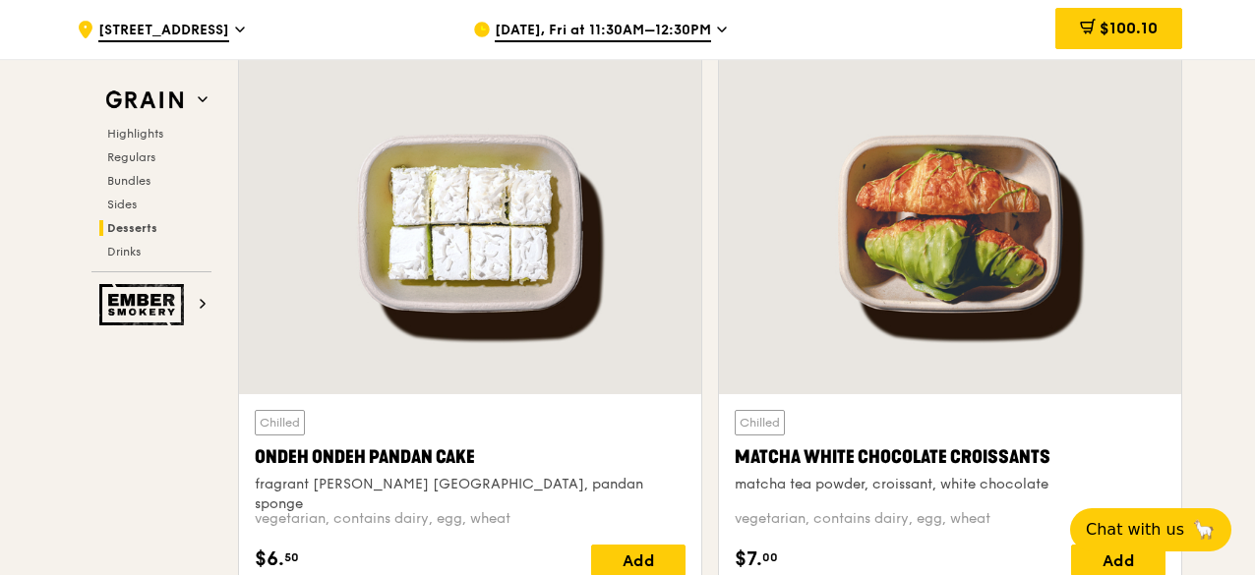
scroll to position [5865, 0]
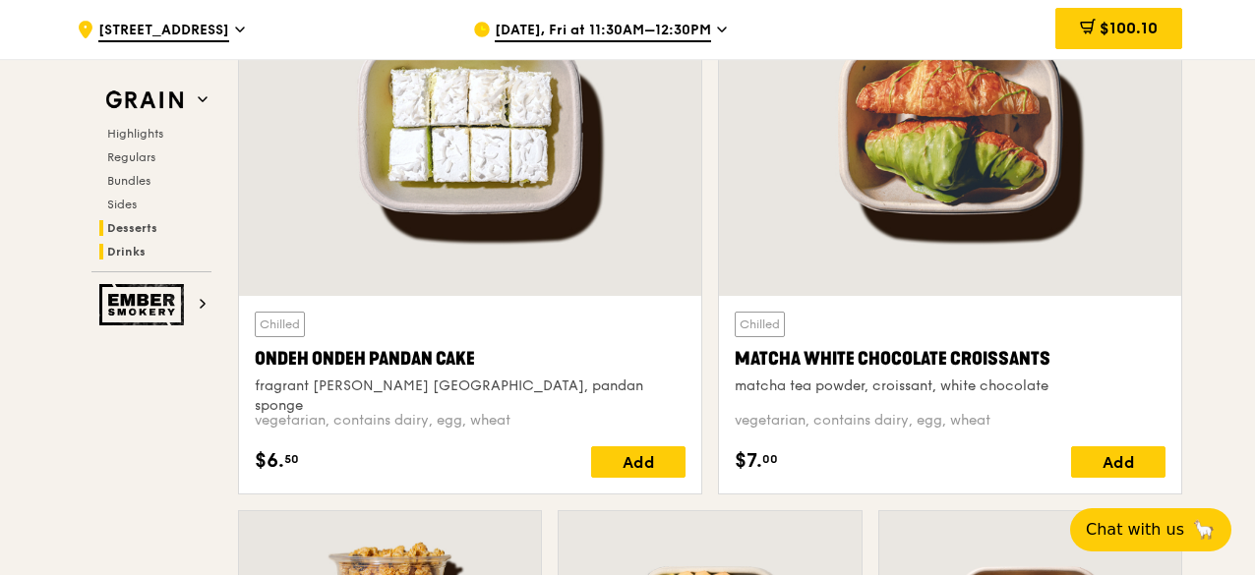
click at [116, 256] on span "Drinks" at bounding box center [126, 252] width 38 height 14
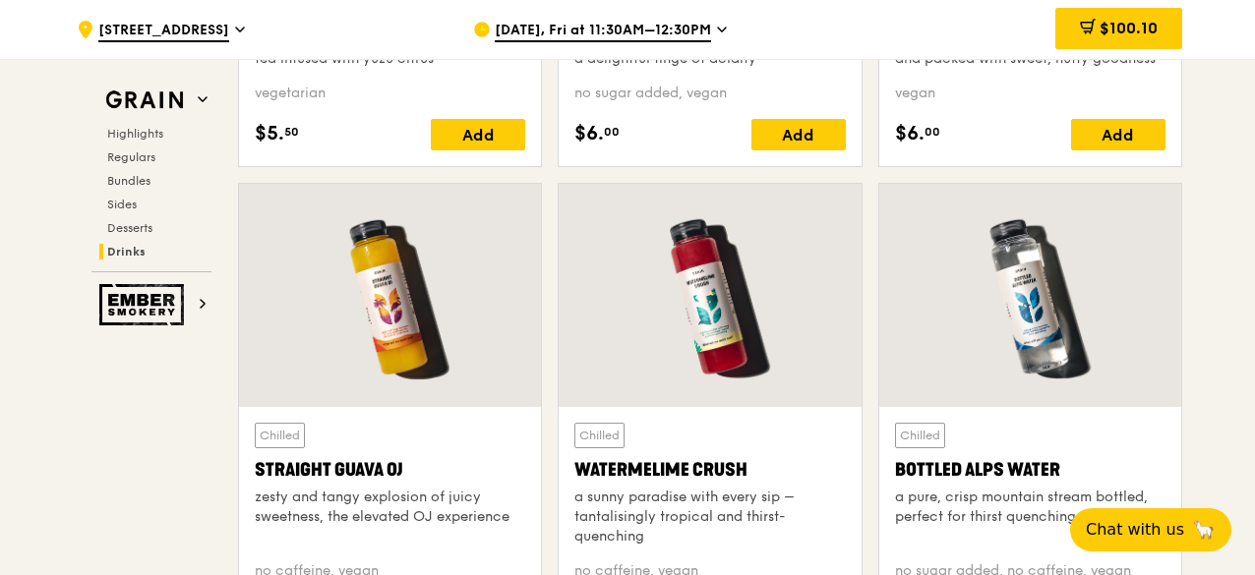
scroll to position [7846, 0]
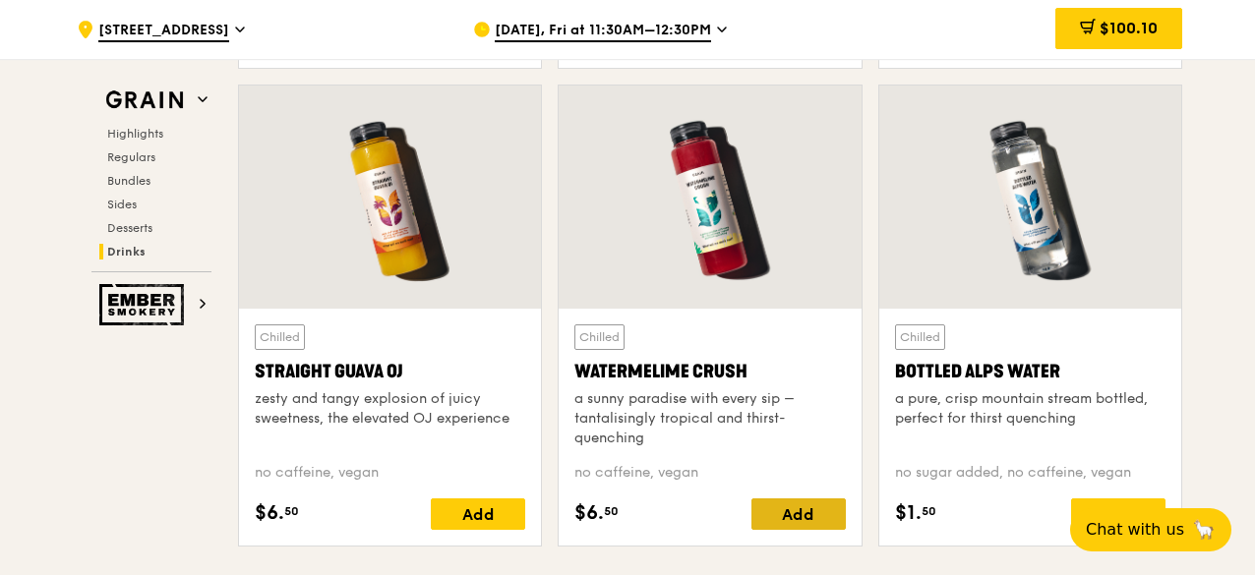
click at [767, 518] on div "Add" at bounding box center [798, 514] width 94 height 31
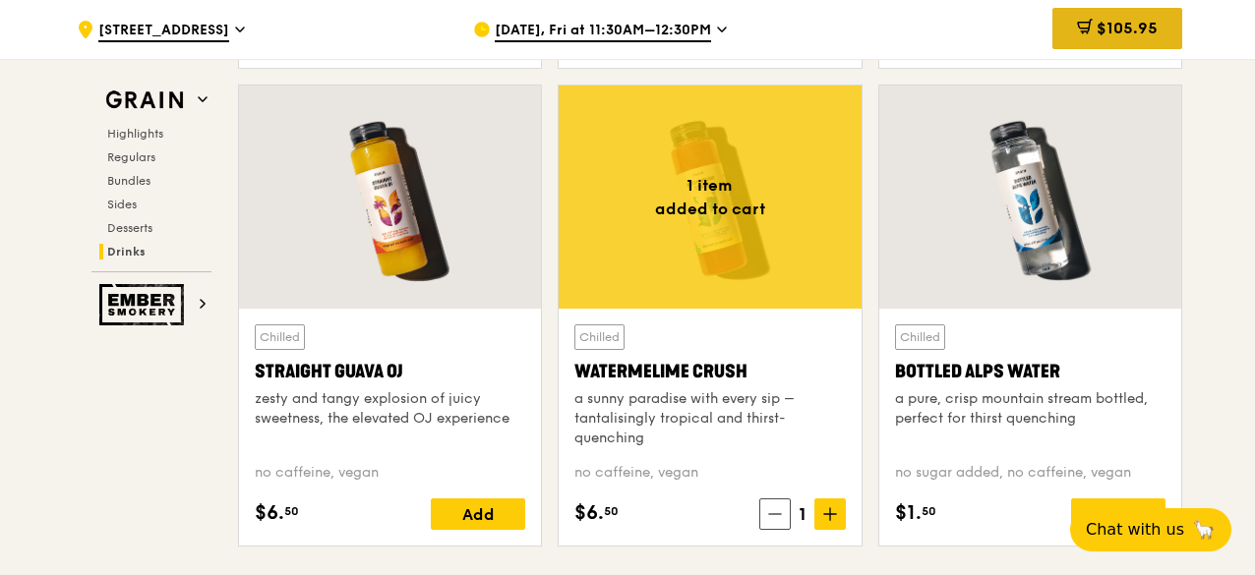
click at [1116, 37] on span "$105.95" at bounding box center [1127, 28] width 61 height 19
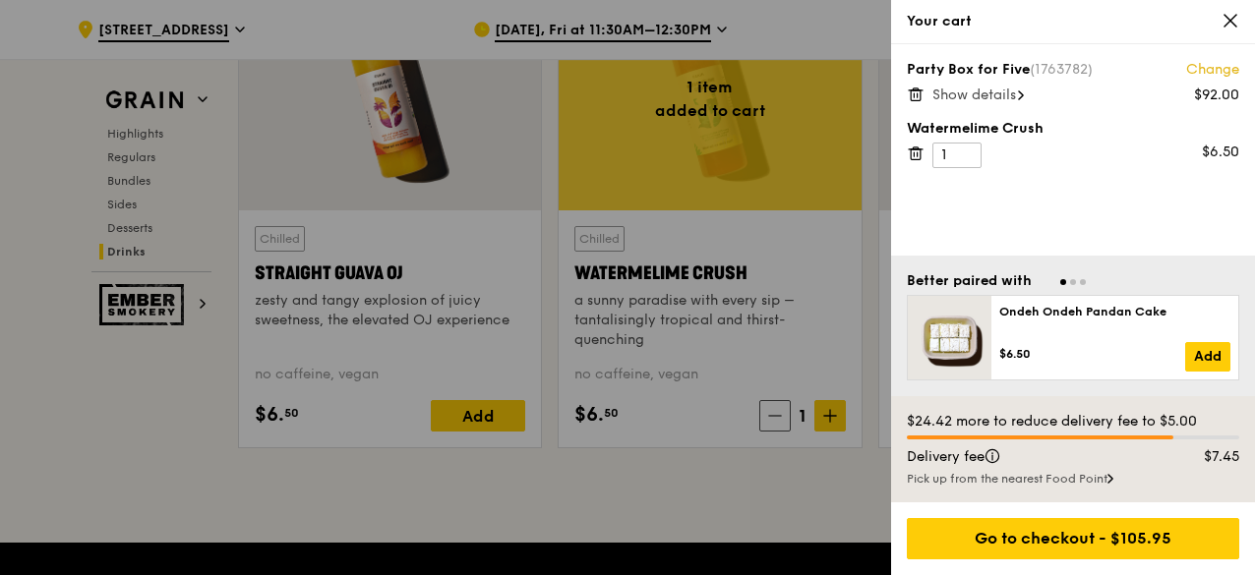
scroll to position [8043, 0]
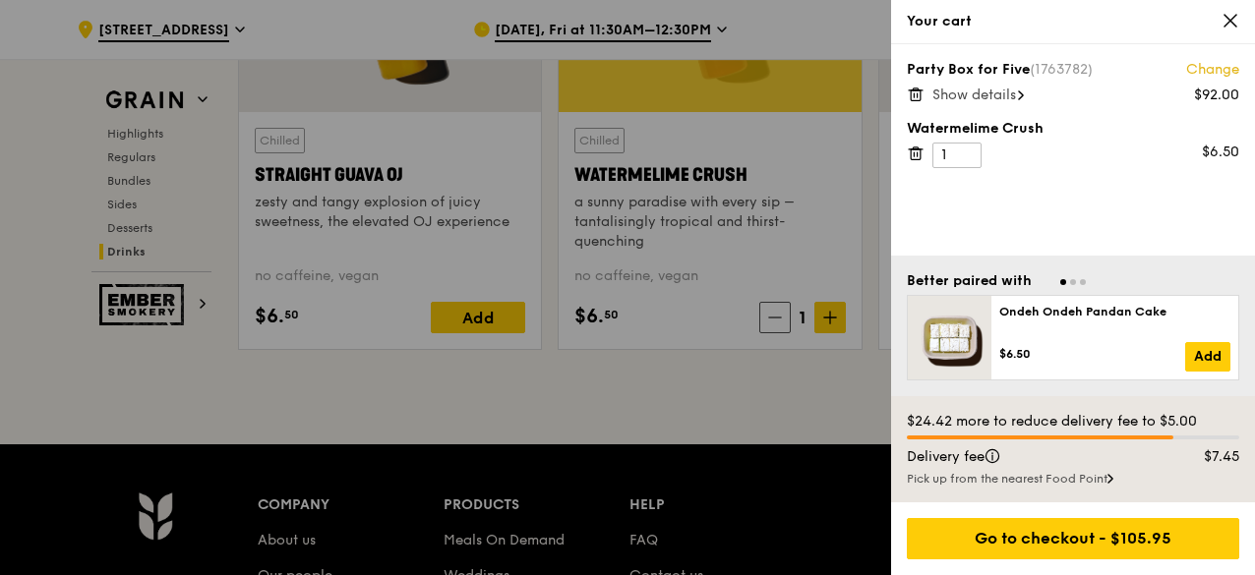
click at [1073, 285] on span "Go to slide 2" at bounding box center [1073, 282] width 6 height 6
click at [1086, 286] on div at bounding box center [1073, 280] width 332 height 19
click at [1082, 284] on span "Go to slide 3" at bounding box center [1083, 282] width 6 height 6
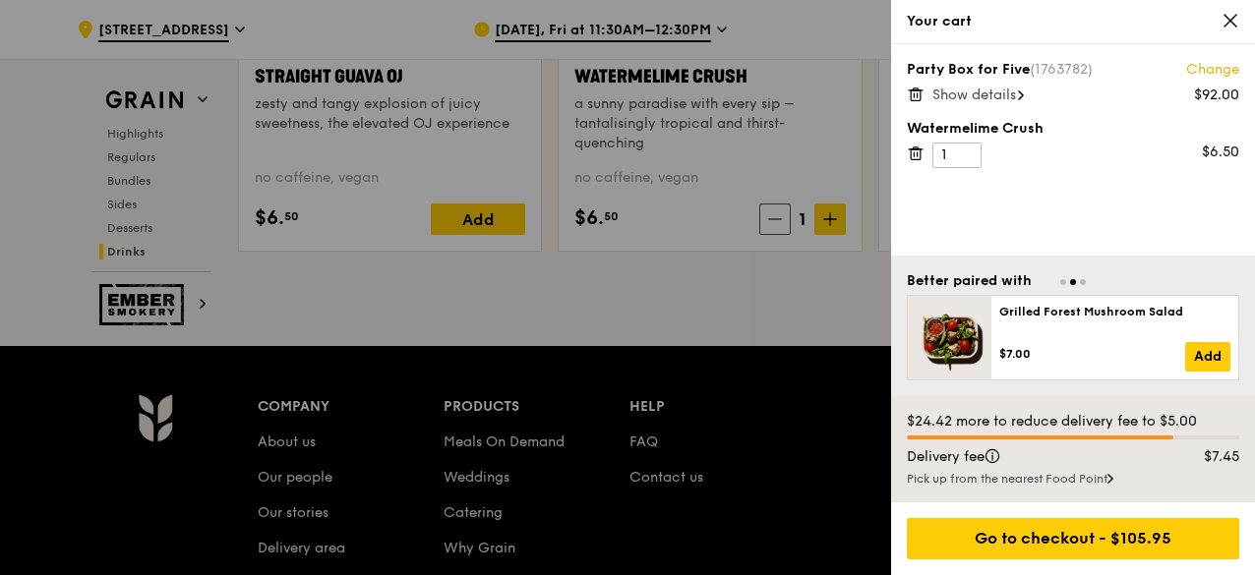
click at [1015, 476] on div "Pick up from the nearest Food Point" at bounding box center [1073, 479] width 332 height 16
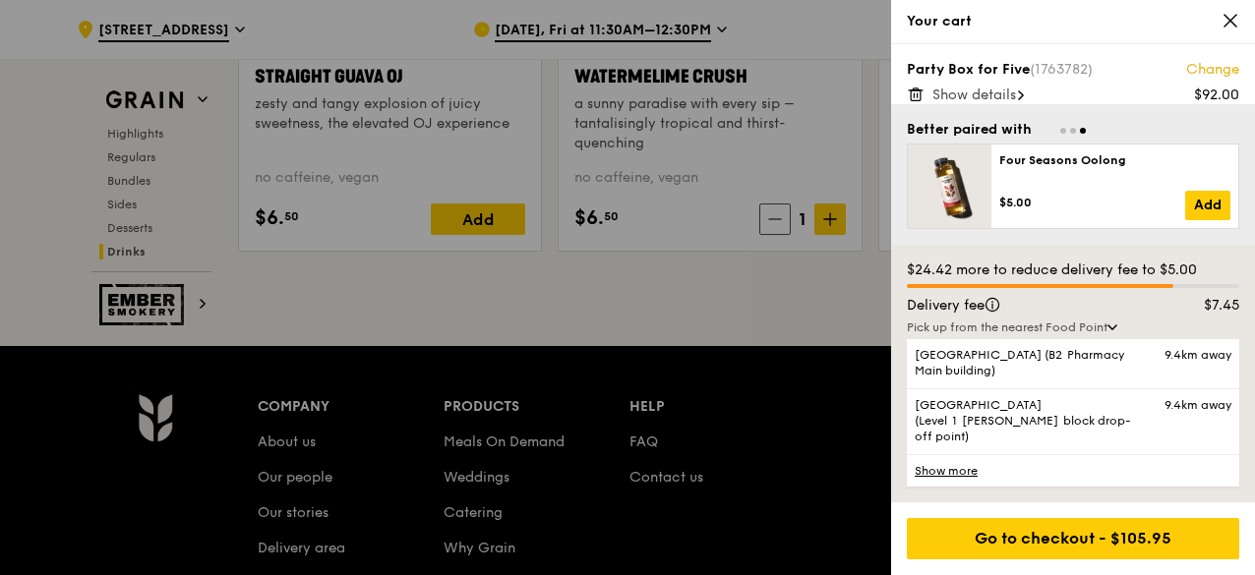
click at [965, 479] on link "Show more" at bounding box center [1073, 470] width 332 height 32
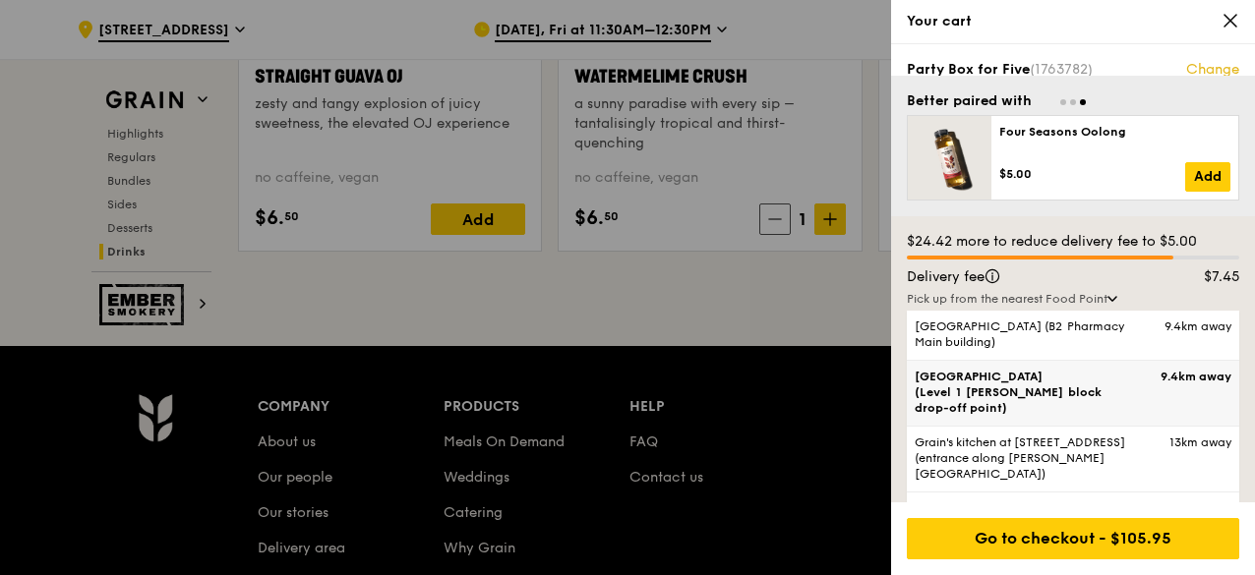
scroll to position [8240, 0]
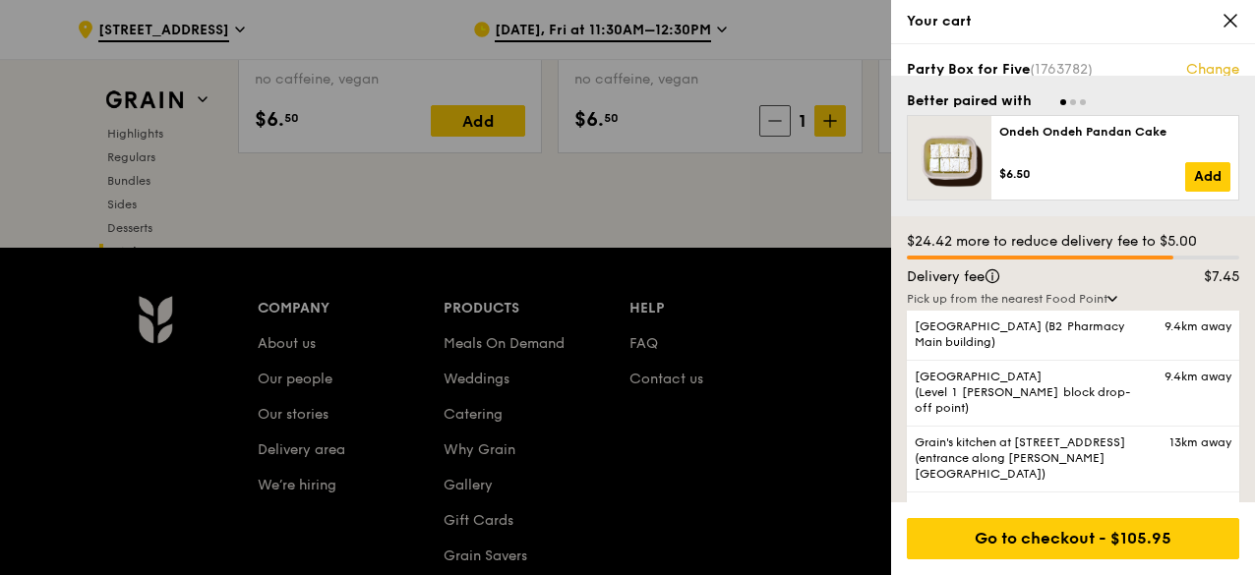
click at [1031, 279] on div "Delivery fee" at bounding box center [1029, 278] width 268 height 20
click at [921, 492] on link "Show less" at bounding box center [1073, 508] width 332 height 32
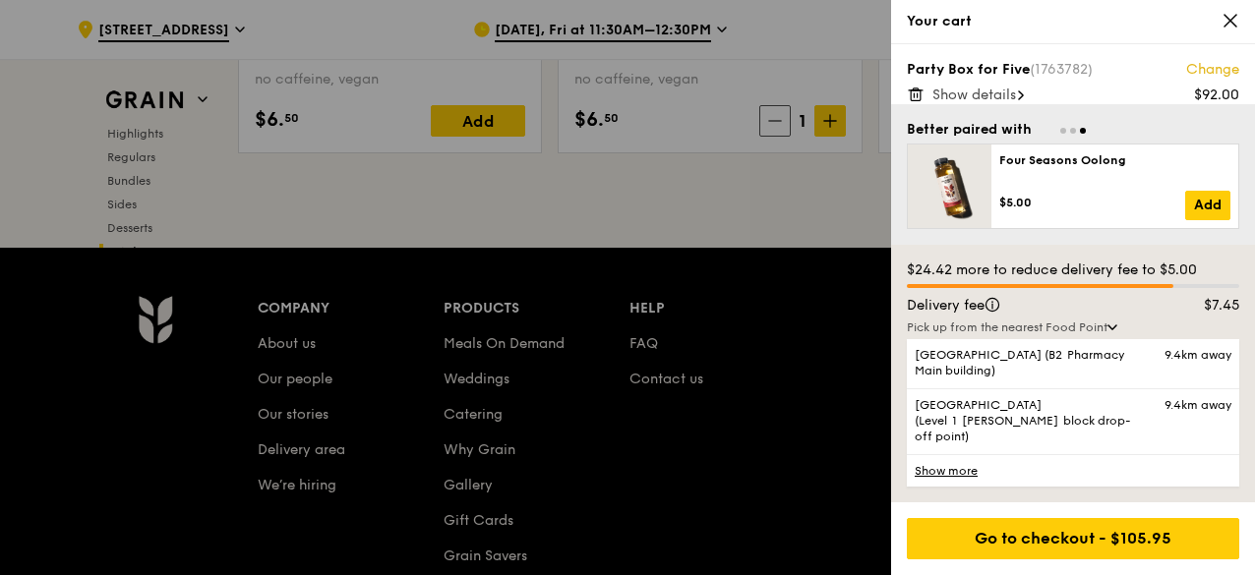
click at [310, 493] on div at bounding box center [627, 287] width 1255 height 575
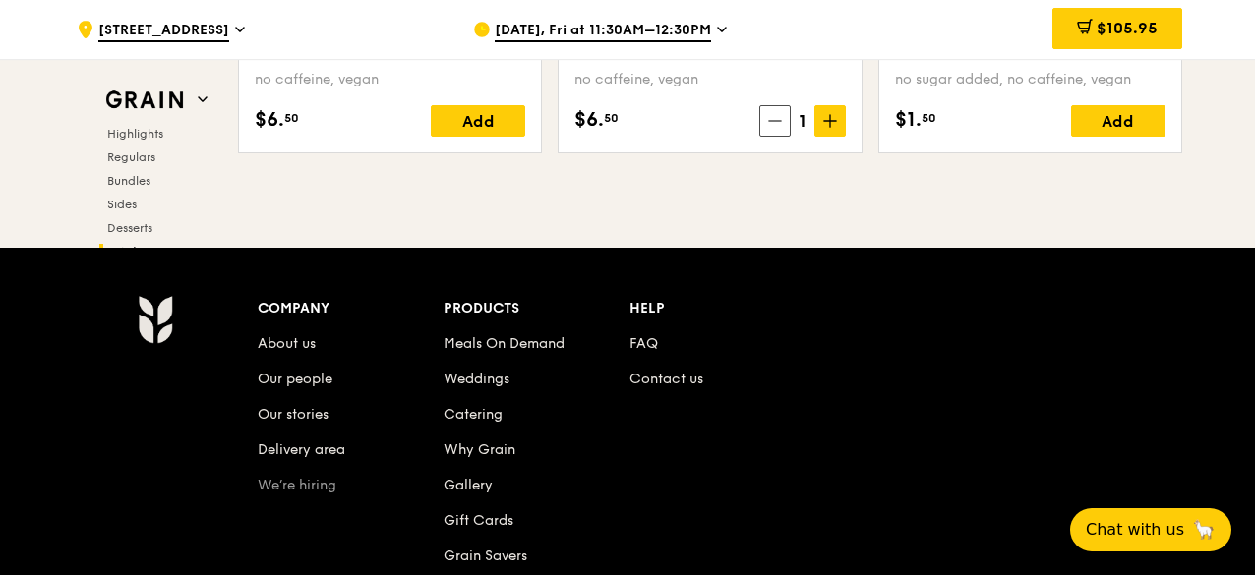
click at [310, 493] on link "We’re hiring" at bounding box center [297, 485] width 79 height 17
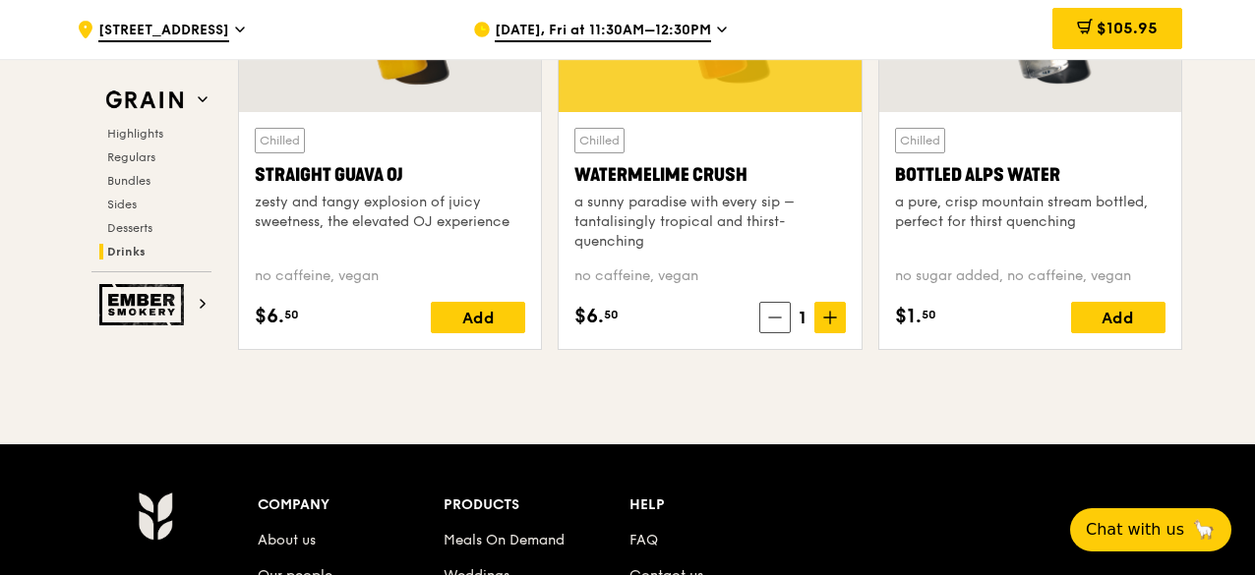
scroll to position [7945, 0]
